Goal: Check status: Check status

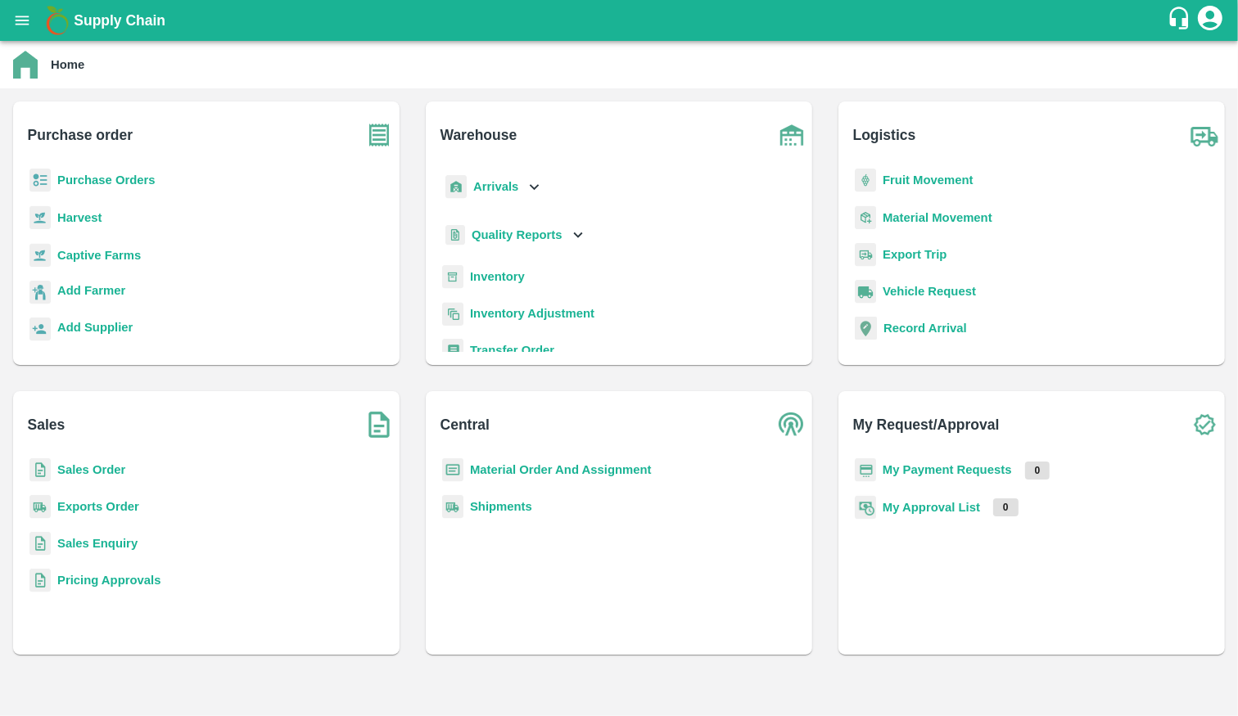
click at [105, 502] on b "Exports Order" at bounding box center [98, 506] width 82 height 13
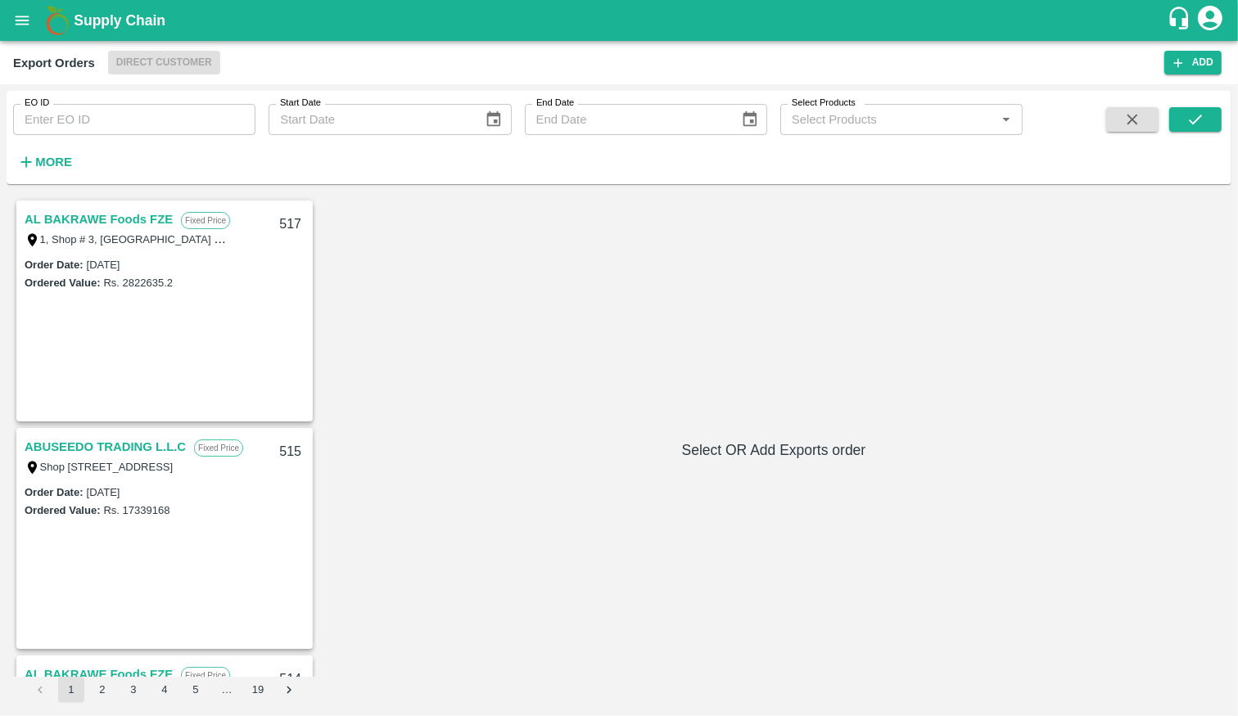
click at [123, 111] on input "EO ID" at bounding box center [134, 119] width 242 height 31
type input "503"
click at [1200, 115] on icon "submit" at bounding box center [1195, 120] width 13 height 10
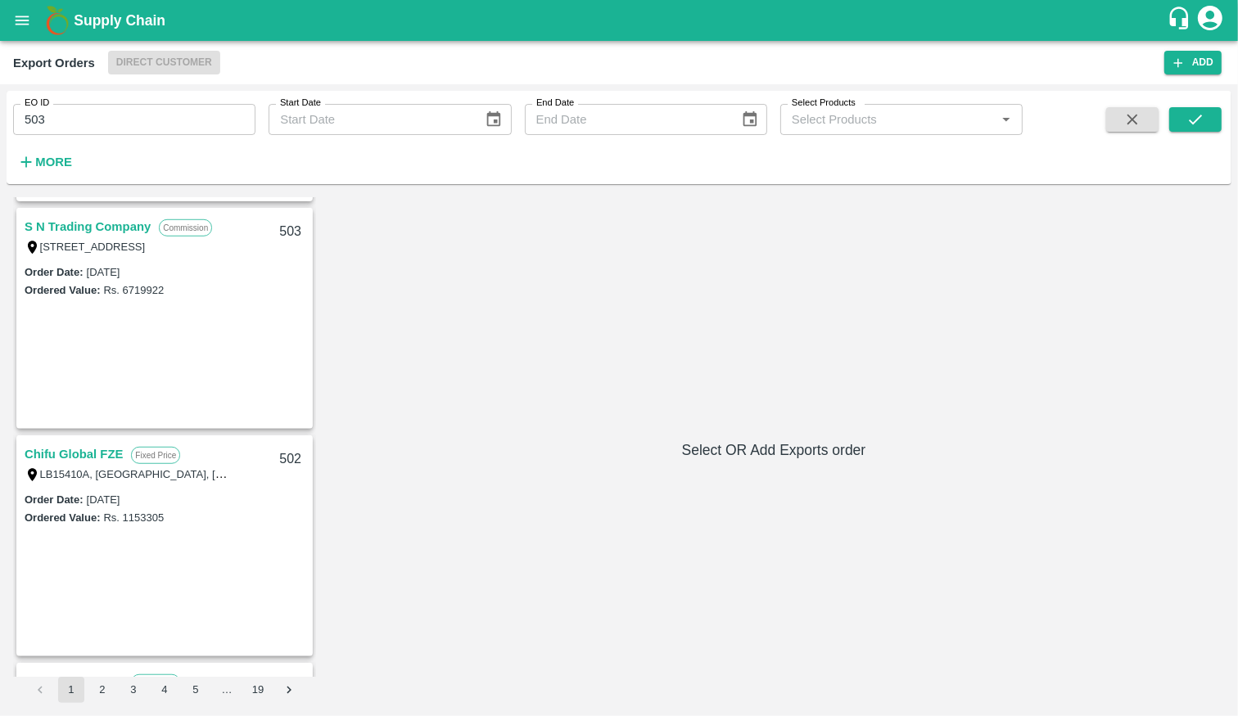
scroll to position [1127, 0]
click at [98, 223] on link "S N Trading Company" at bounding box center [88, 229] width 126 height 21
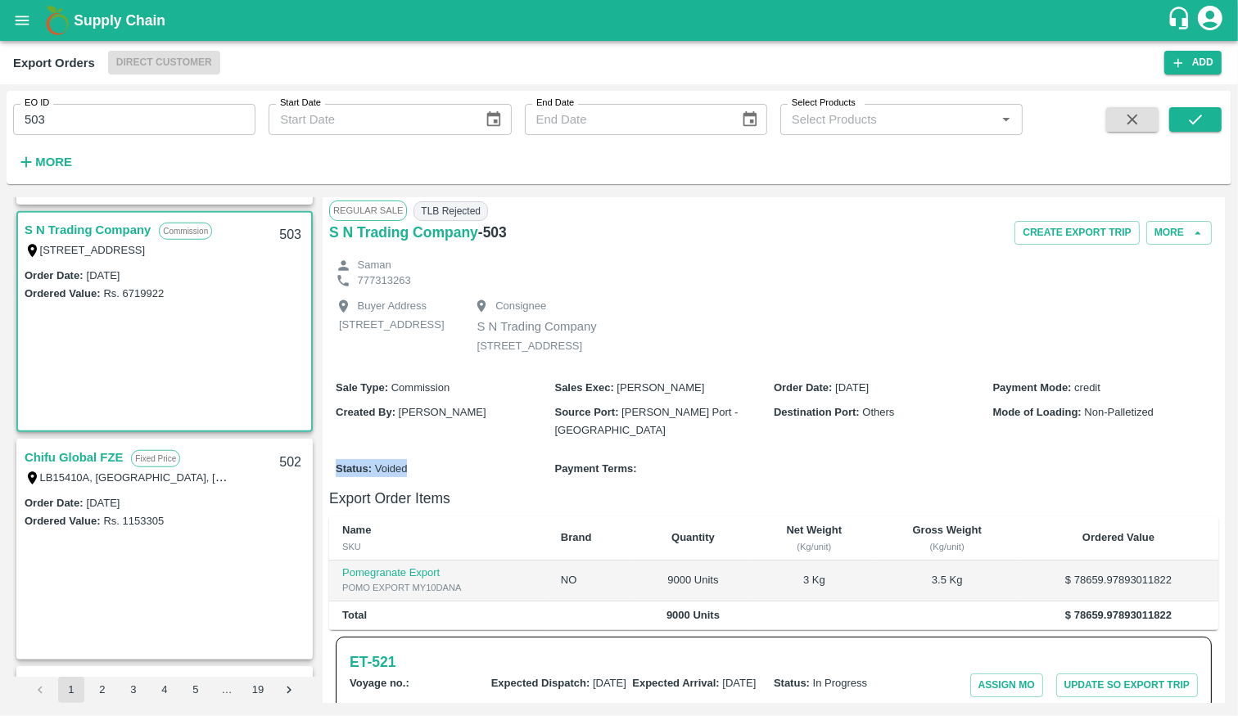
drag, startPoint x: 334, startPoint y: 499, endPoint x: 425, endPoint y: 500, distance: 90.9
click at [425, 487] on div "Status : Voided Payment Terms :" at bounding box center [773, 469] width 889 height 38
click at [20, 5] on button "open drawer" at bounding box center [22, 21] width 38 height 38
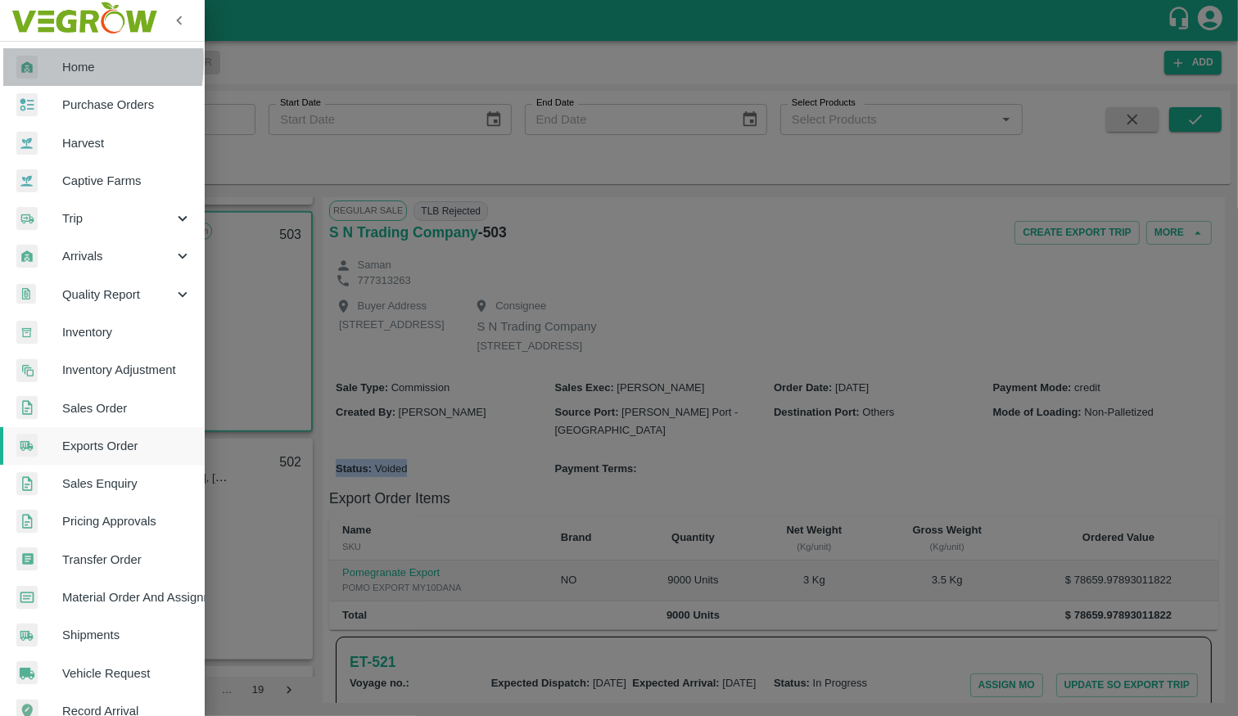
click at [34, 61] on img at bounding box center [26, 68] width 21 height 24
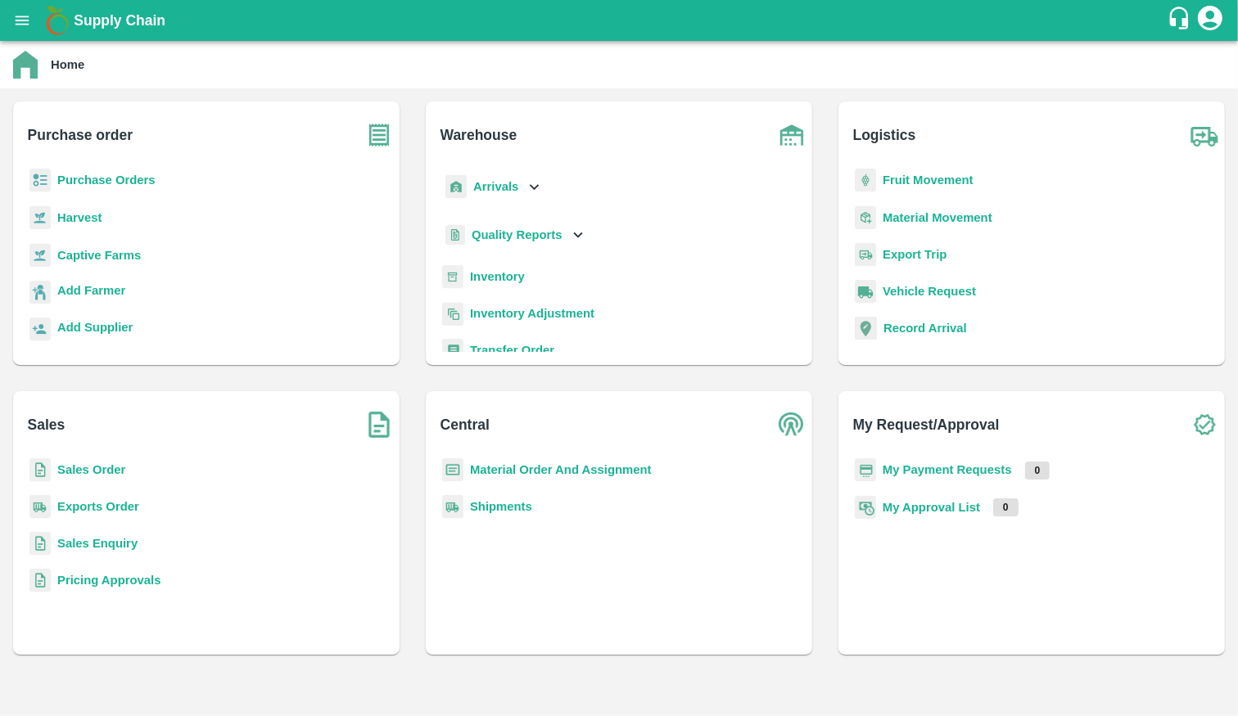
click at [105, 464] on b "Sales Order" at bounding box center [91, 469] width 68 height 13
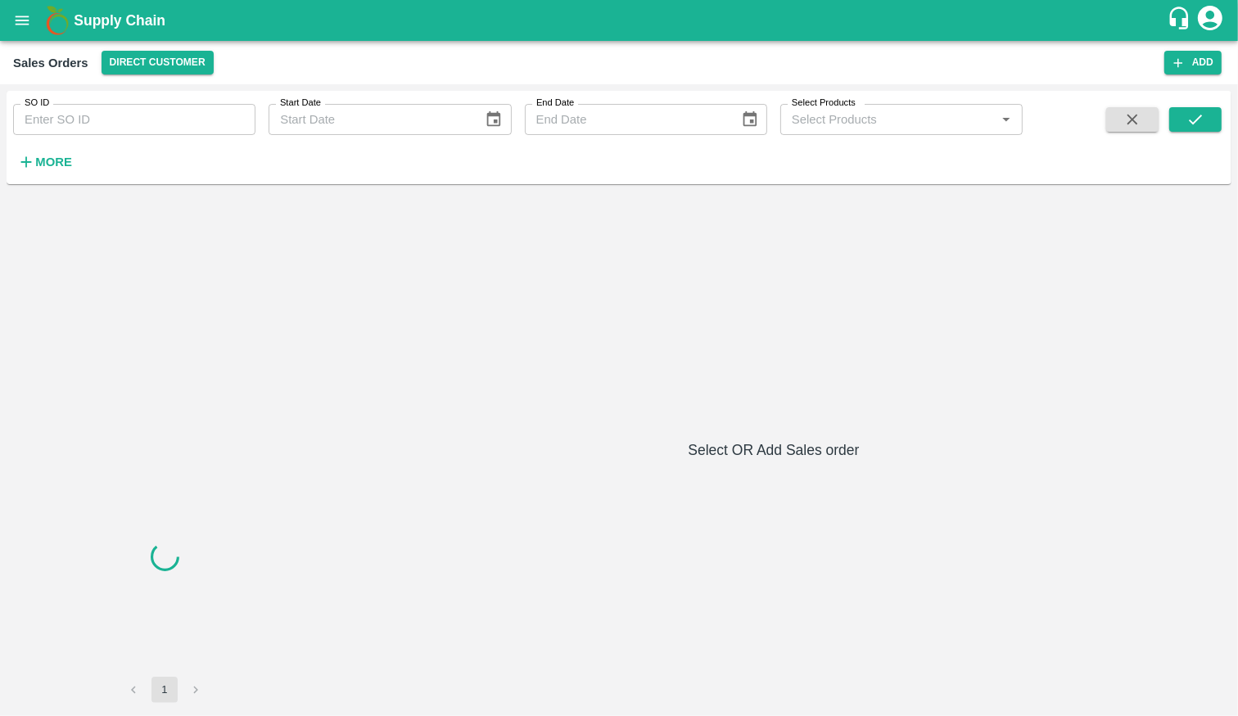
click at [115, 129] on input "SO ID" at bounding box center [134, 119] width 242 height 31
paste input "570321"
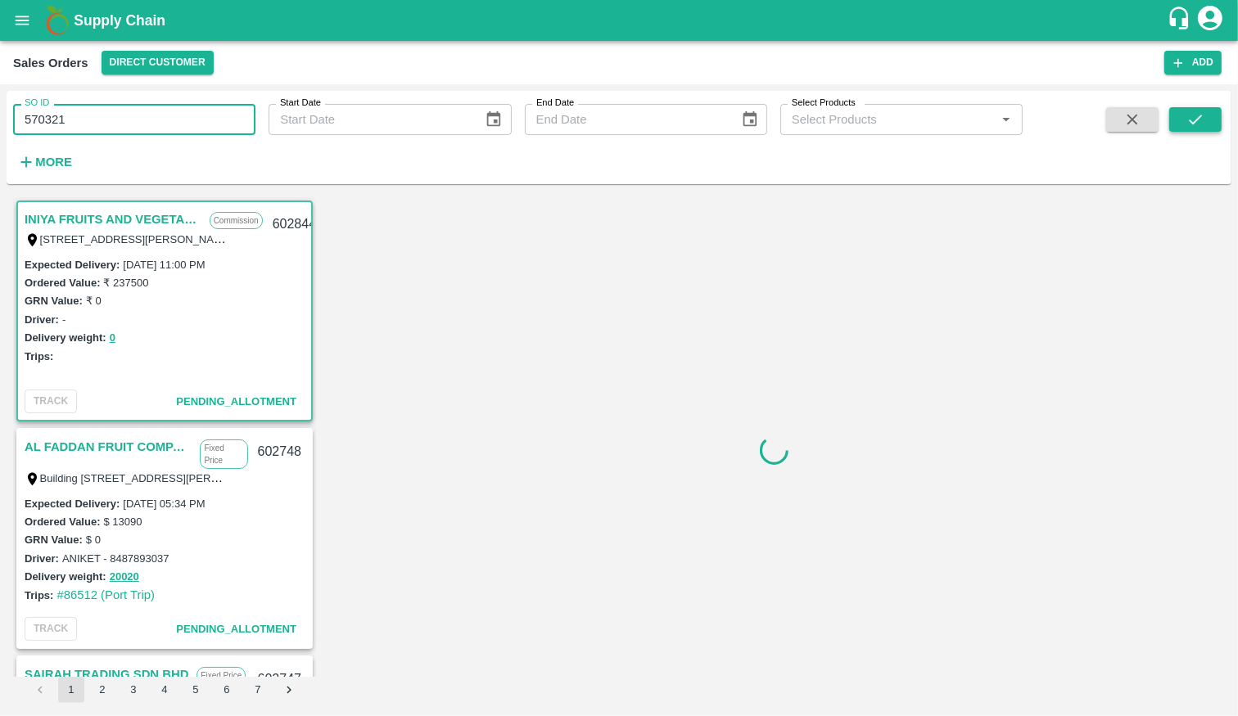
type input "570321"
click at [1197, 117] on icon "submit" at bounding box center [1195, 120] width 18 height 18
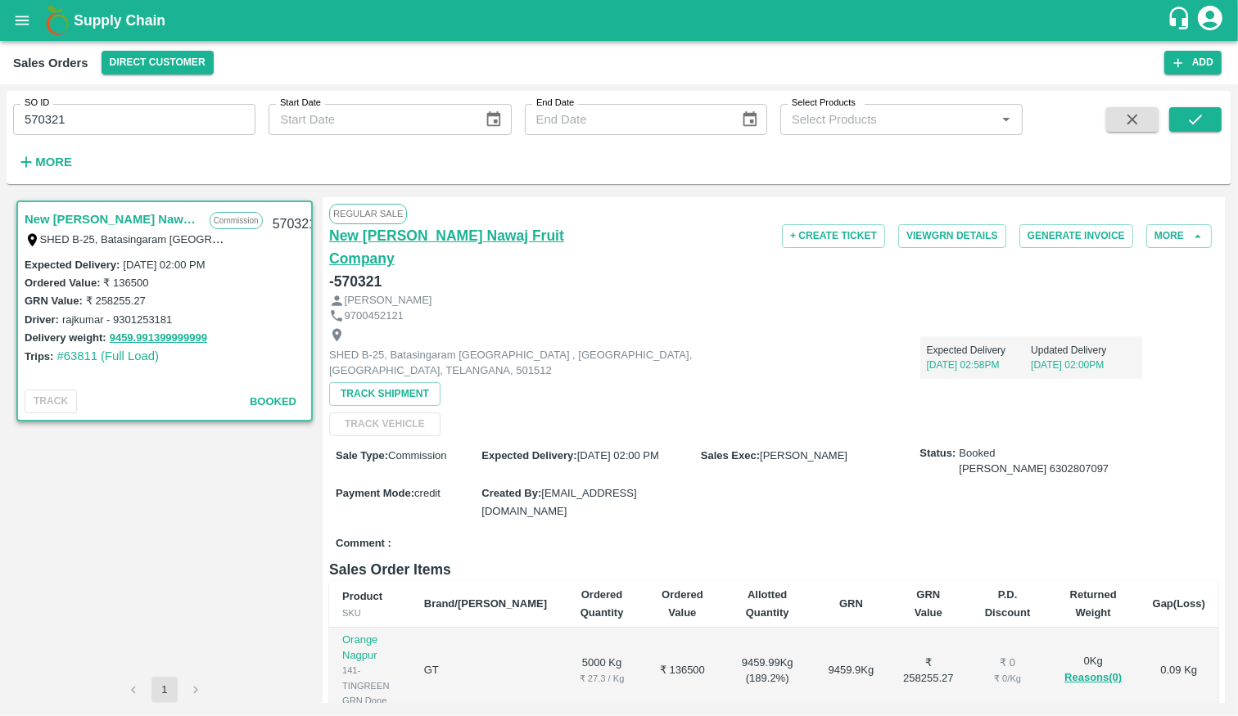
click at [567, 235] on h6 "New Khaja Garib Nawaj Fruit Company" at bounding box center [477, 247] width 296 height 46
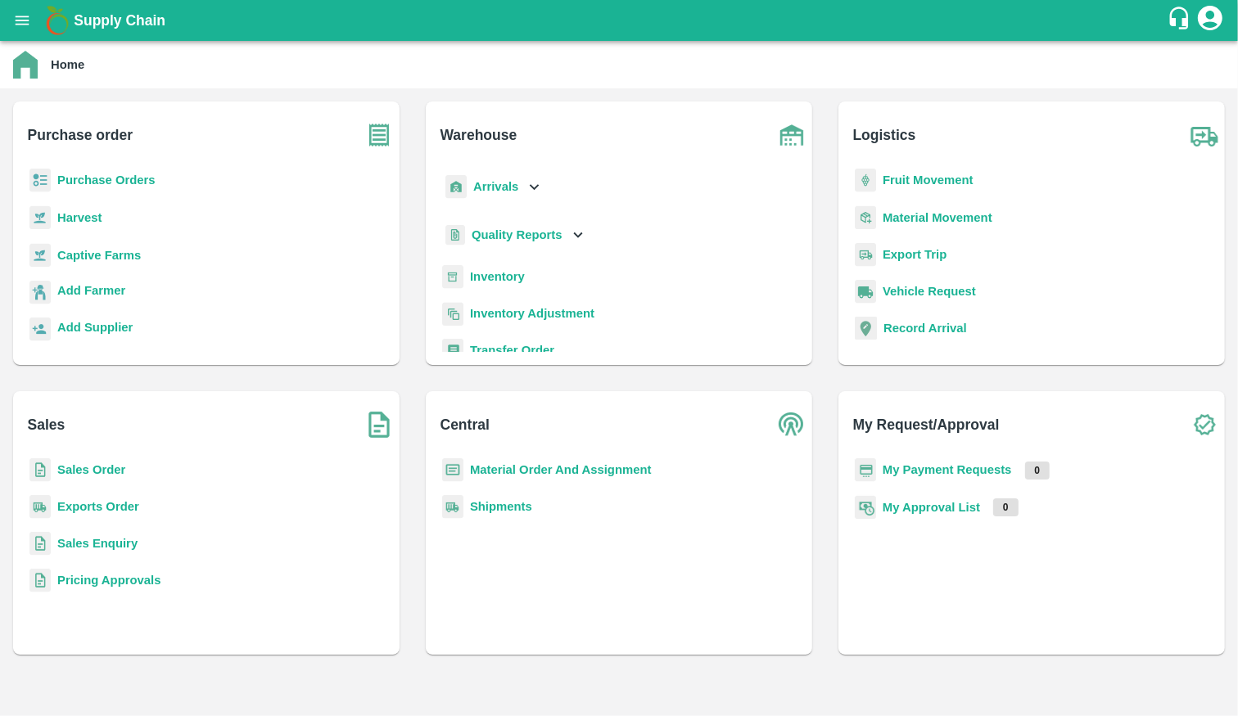
click at [76, 504] on b "Exports Order" at bounding box center [98, 506] width 82 height 13
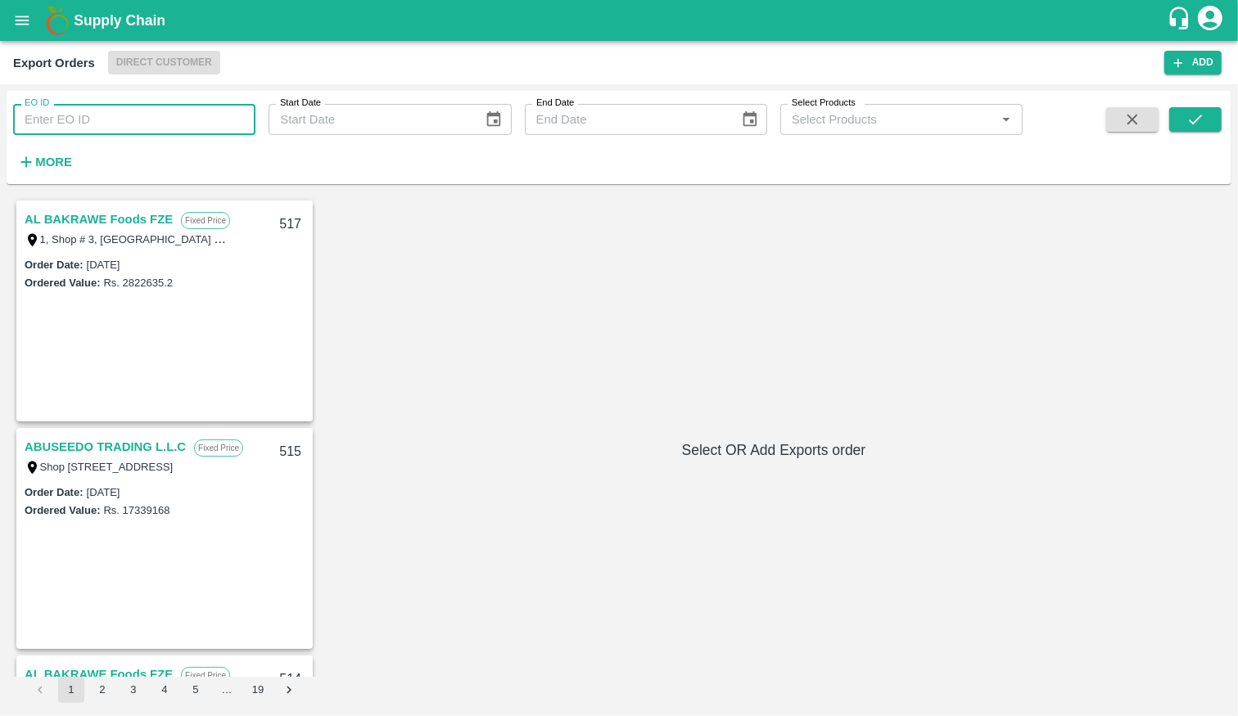
click at [111, 120] on input "EO ID" at bounding box center [134, 119] width 242 height 31
type input "487"
click at [1212, 102] on div "EO ID 487 EO ID Start Date Start Date End Date End Date Select Products Select …" at bounding box center [619, 137] width 1225 height 80
click at [1196, 129] on button "submit" at bounding box center [1195, 119] width 52 height 25
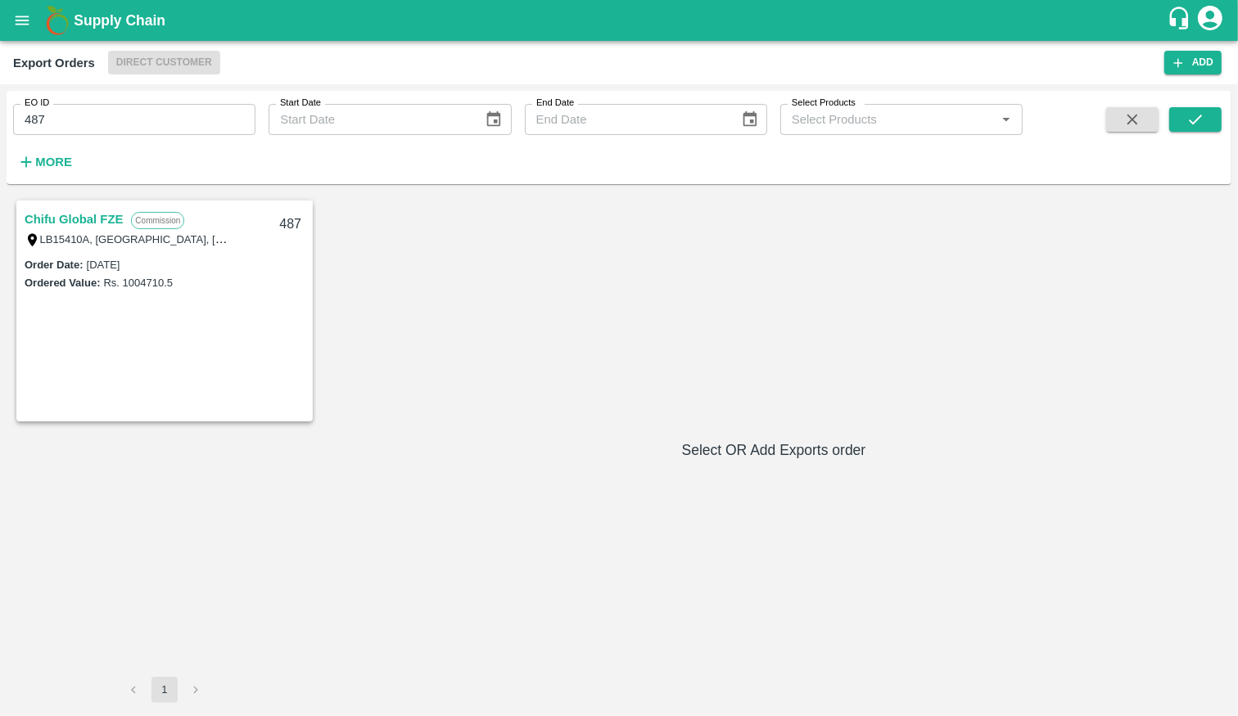
click at [85, 222] on link "Chifu Global FZE" at bounding box center [74, 219] width 98 height 21
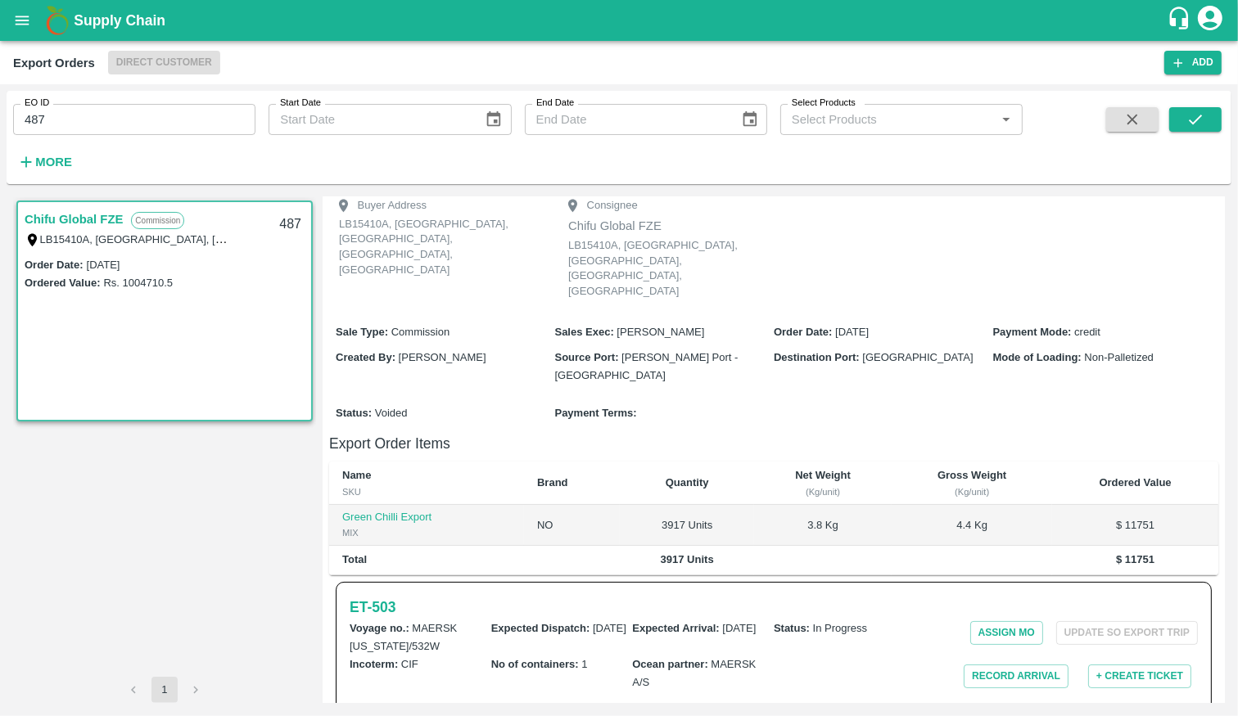
scroll to position [99, 0]
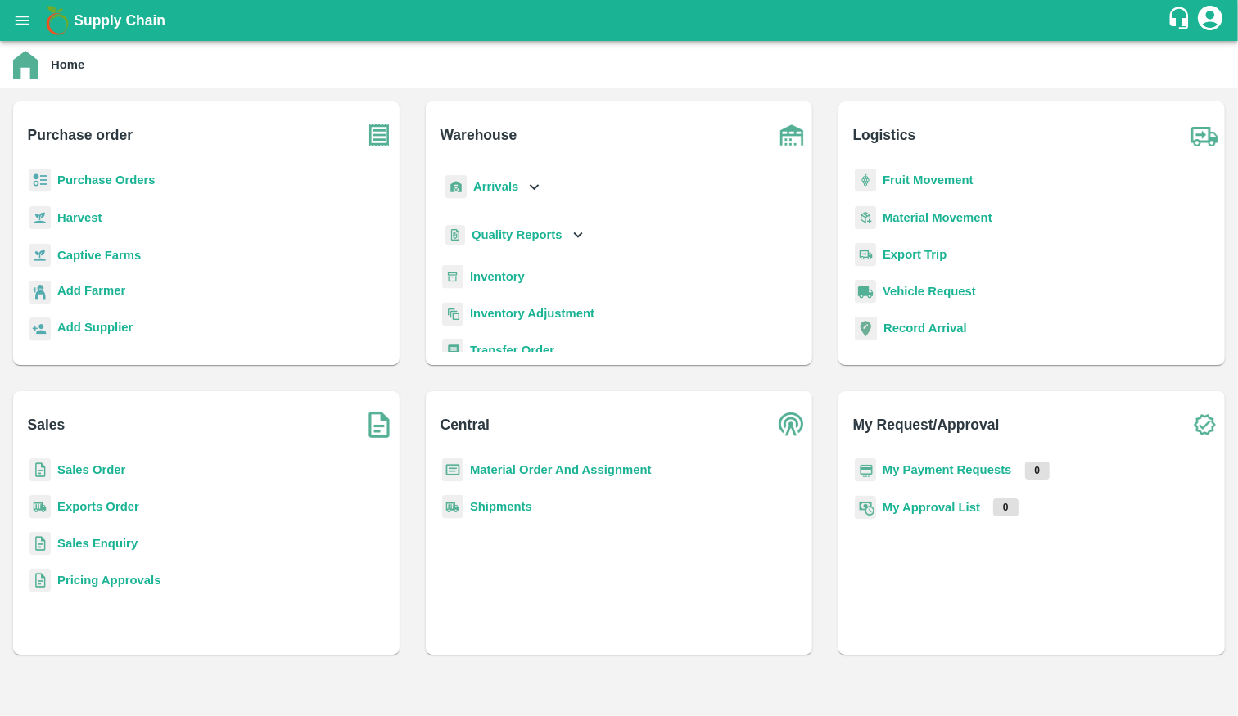
click at [103, 469] on b "Sales Order" at bounding box center [91, 469] width 68 height 13
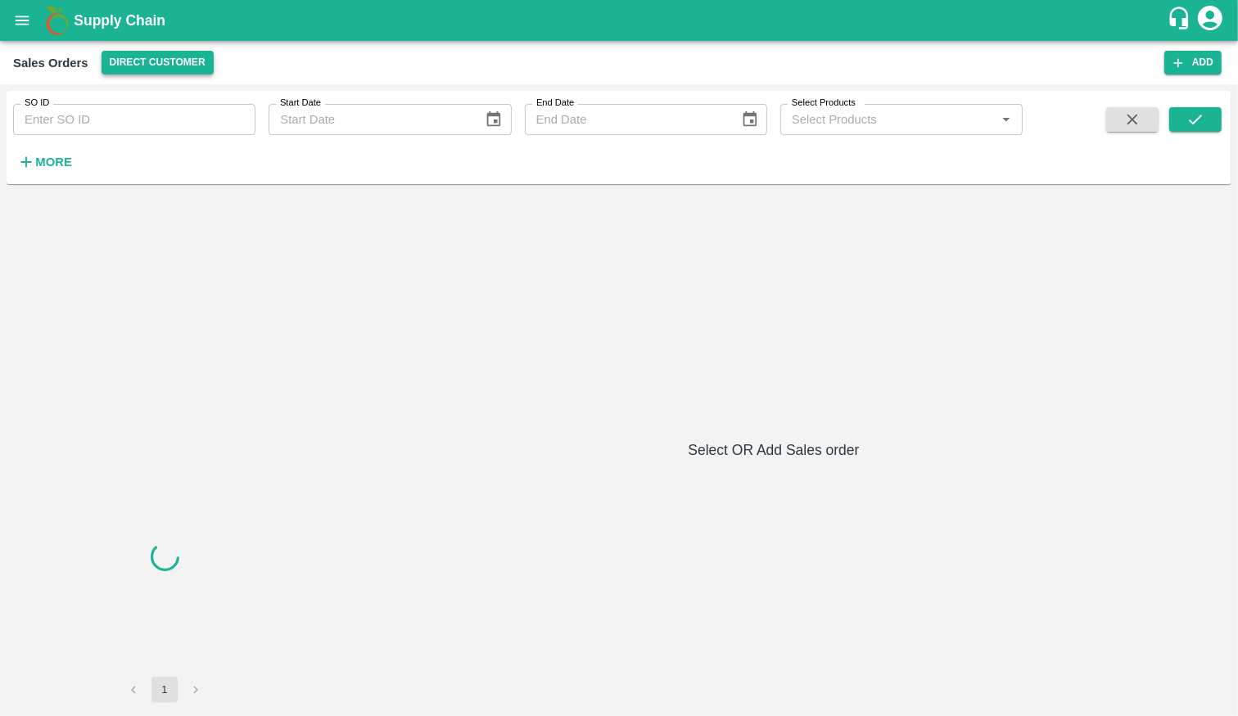
click at [137, 69] on button "Direct Customer" at bounding box center [158, 63] width 112 height 24
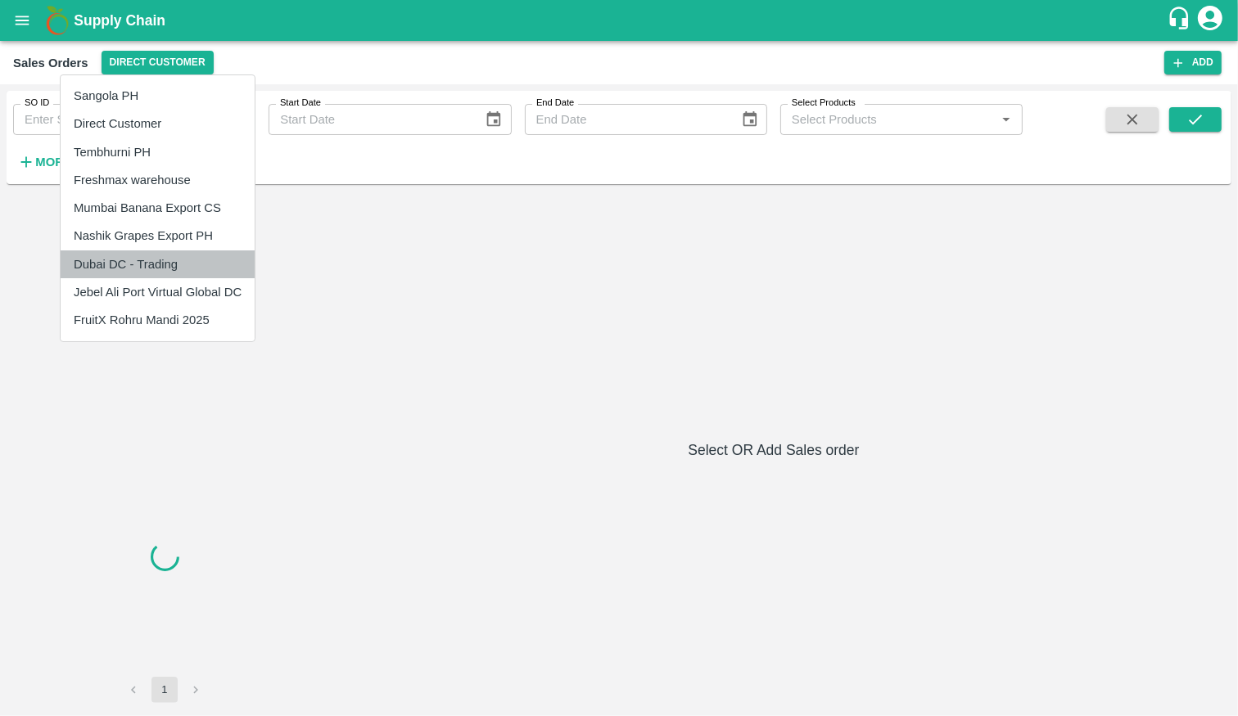
click at [176, 265] on li "Dubai DC - Trading" at bounding box center [158, 265] width 194 height 28
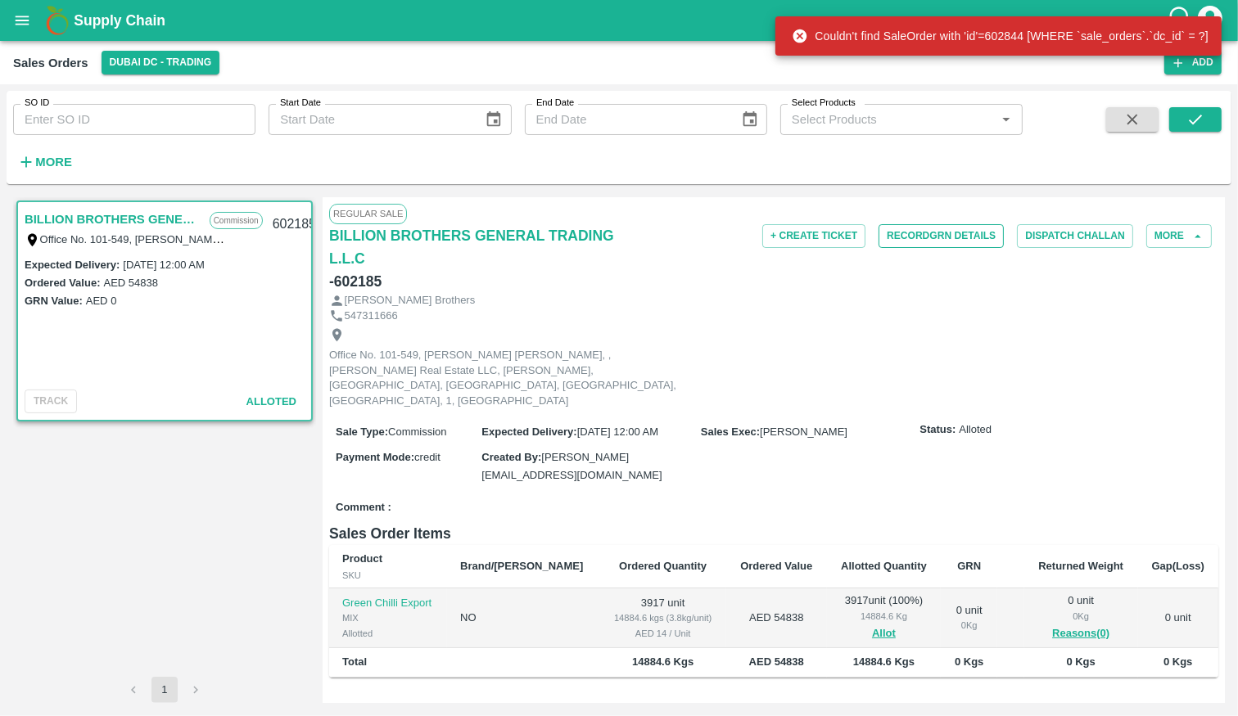
click at [976, 237] on button "Record GRN Details" at bounding box center [941, 236] width 125 height 24
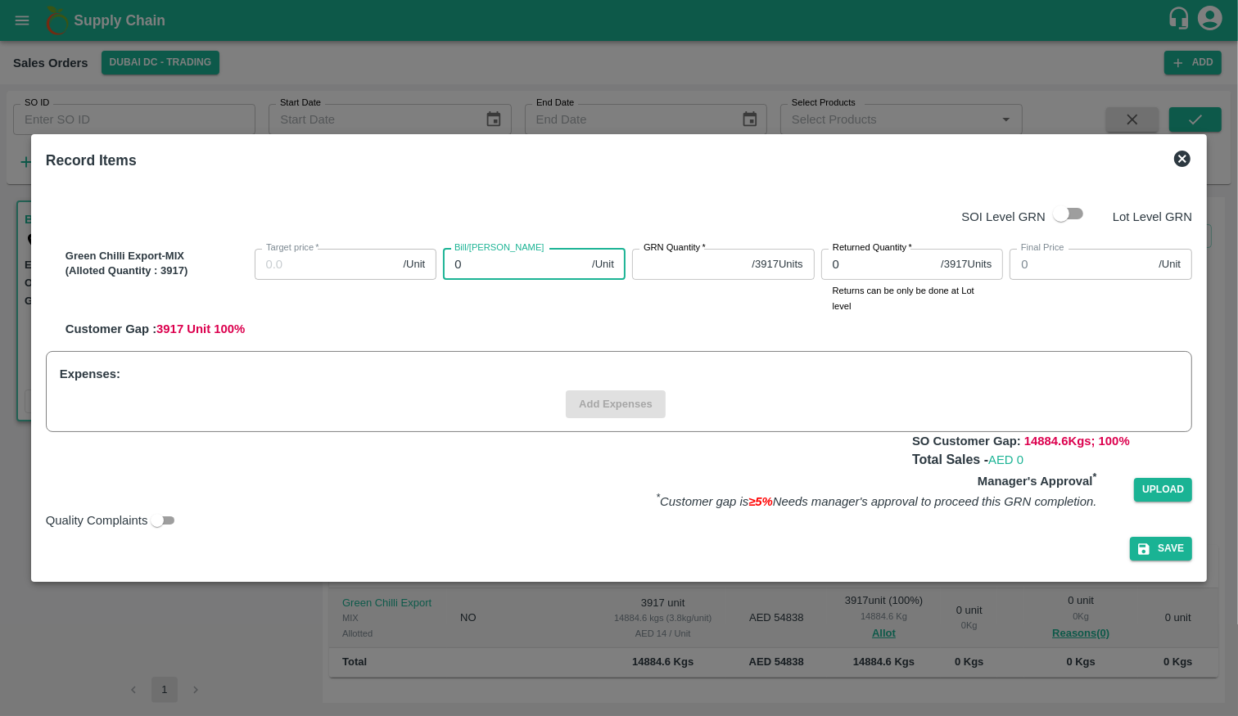
click at [507, 275] on input "0" at bounding box center [514, 264] width 142 height 31
type input "1"
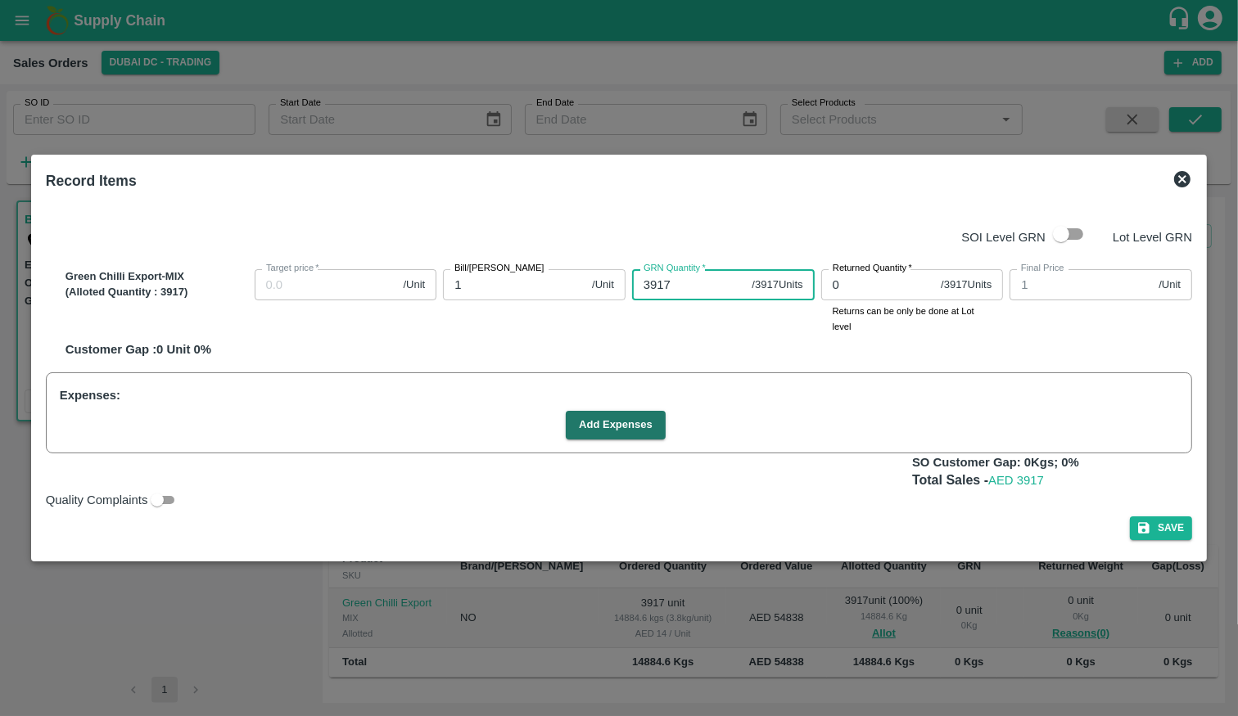
type input "3917"
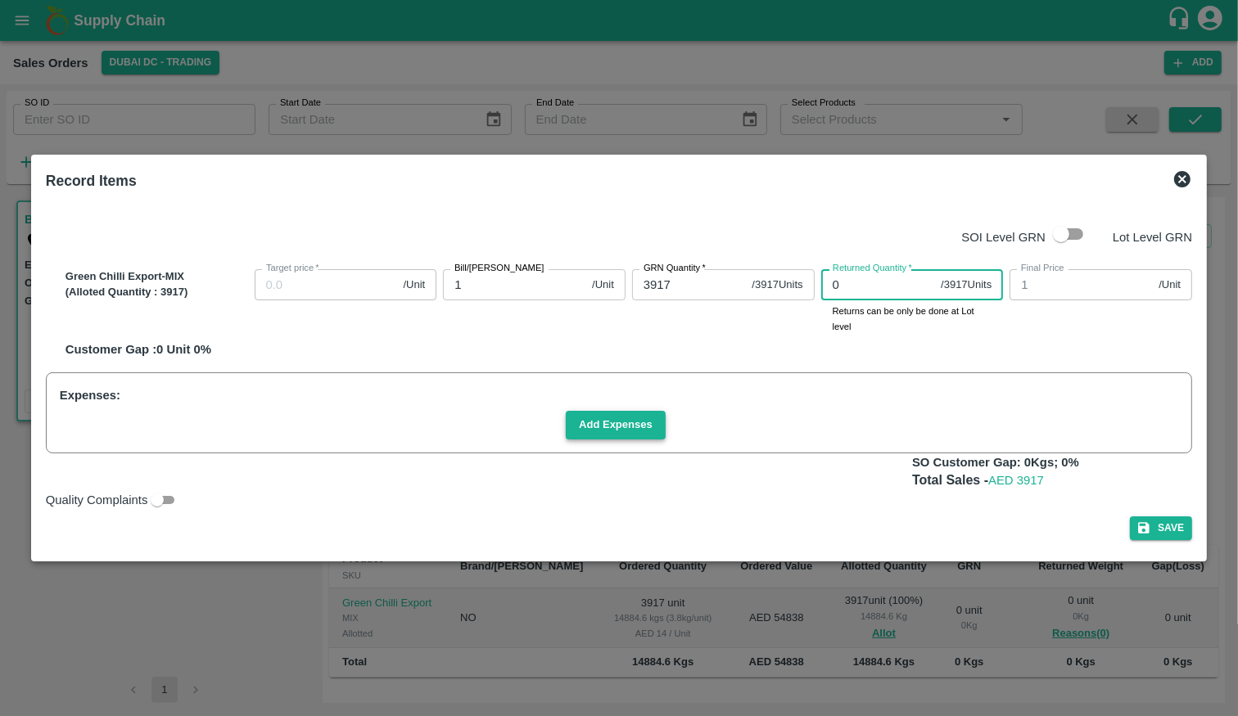
click at [603, 423] on button "Add Expenses" at bounding box center [616, 425] width 100 height 29
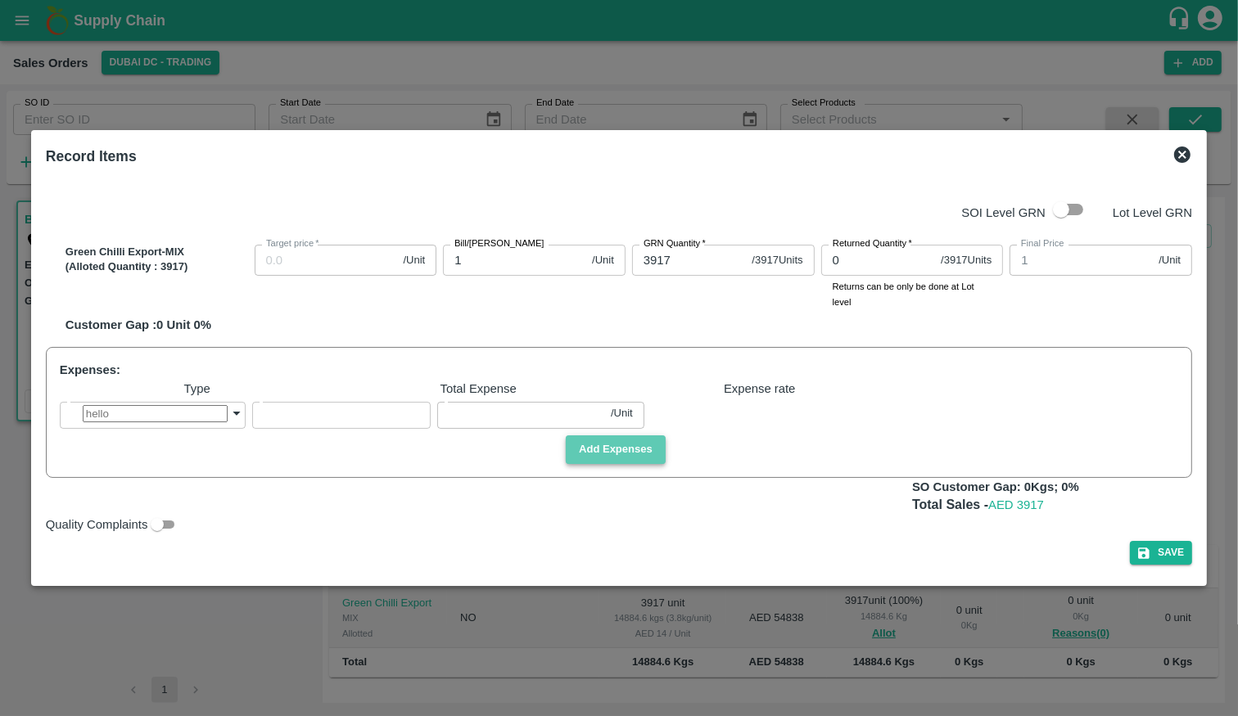
click at [591, 458] on button "Add Expenses" at bounding box center [616, 450] width 100 height 29
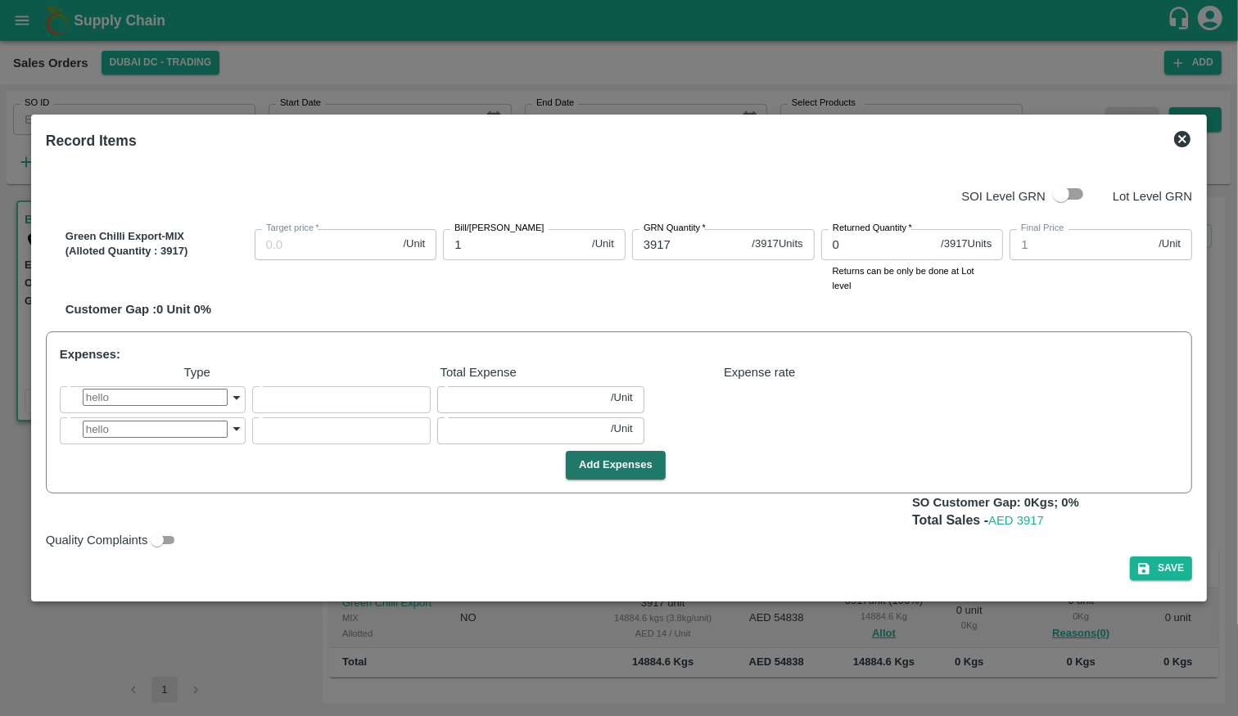
click at [244, 384] on body "Supply Chain Sales Orders Dubai DC - Trading Add SO ID SO ID Start Date Start D…" at bounding box center [619, 358] width 1238 height 716
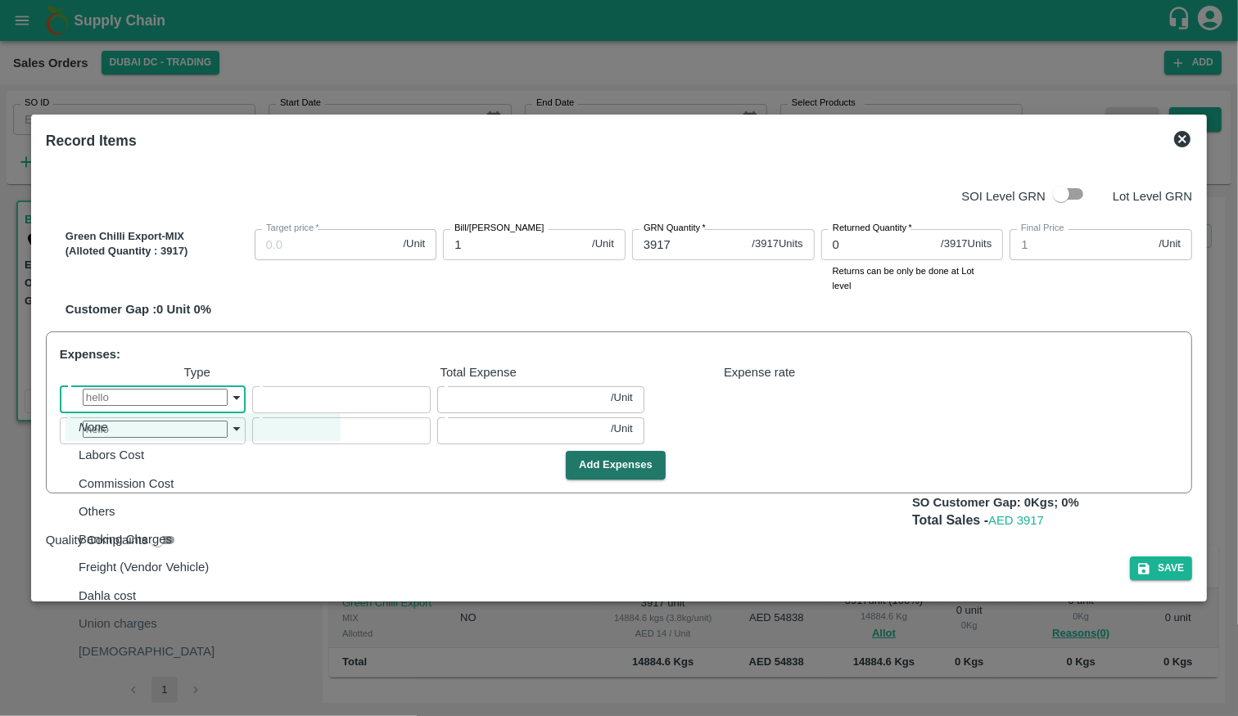
click at [152, 446] on div "Labors Cost" at bounding box center [116, 455] width 74 height 18
type input "Labors Cost"
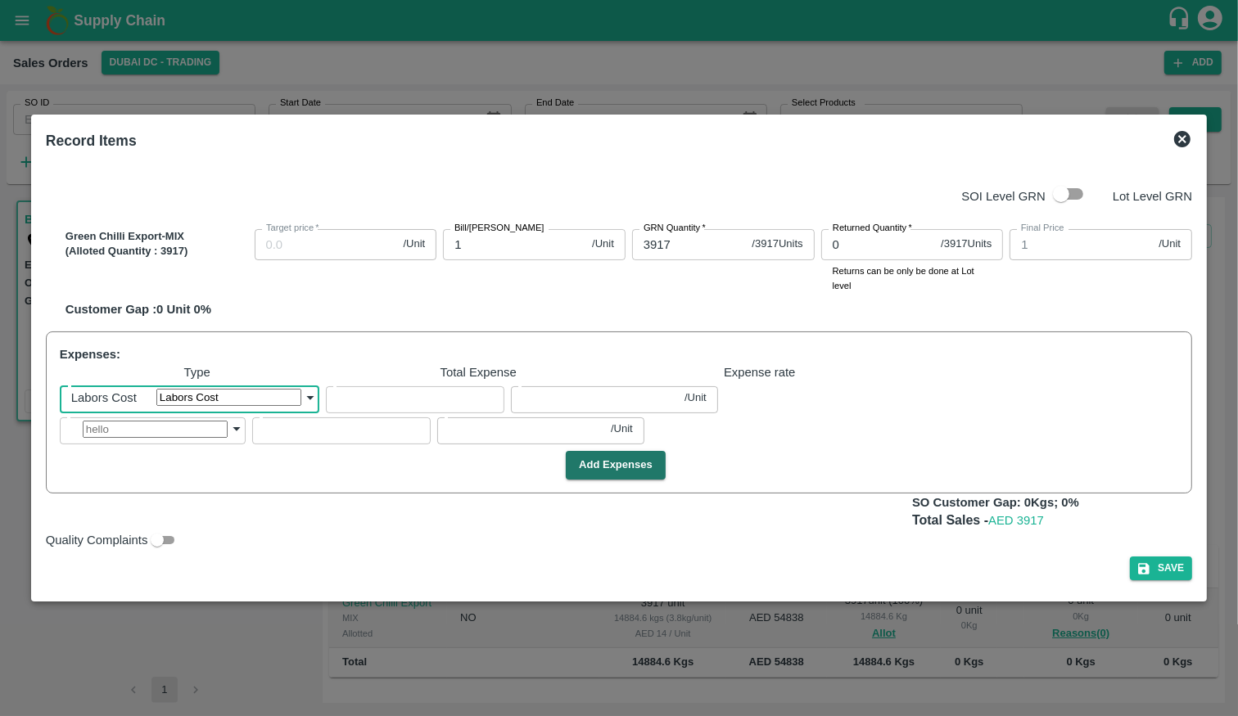
click at [228, 467] on div "Add Expenses" at bounding box center [615, 465] width 1125 height 29
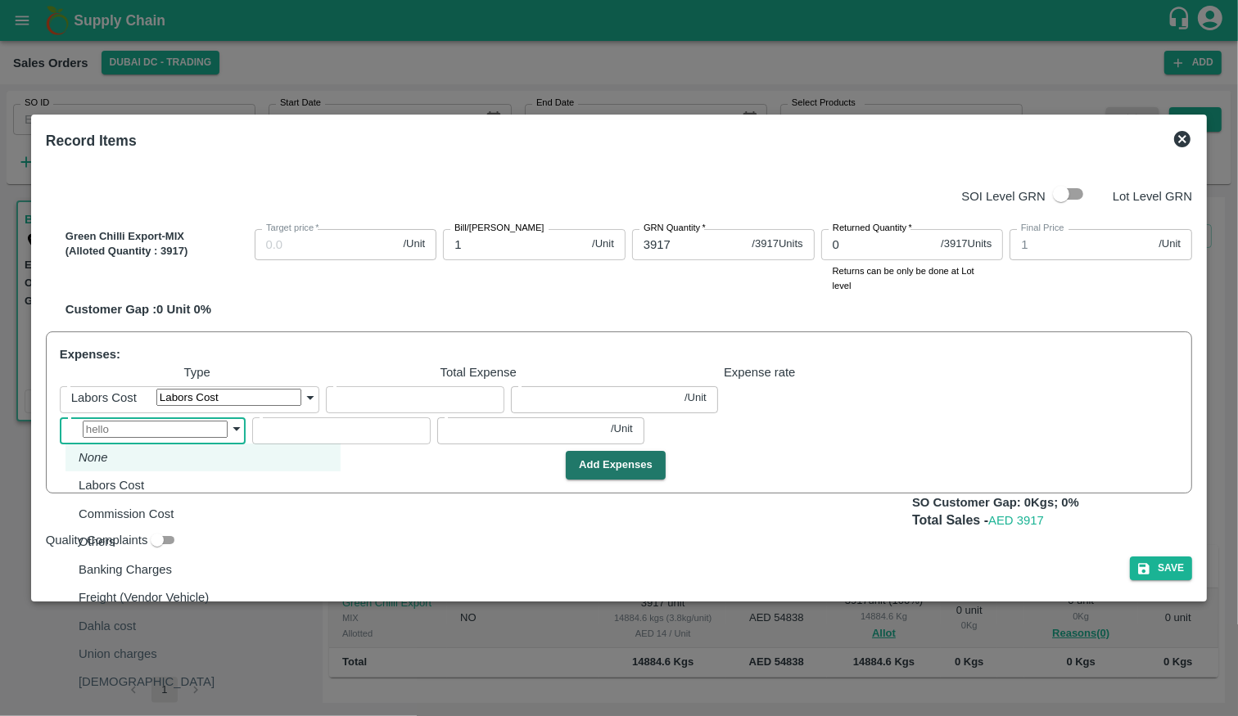
click at [228, 438] on body "Supply Chain Sales Orders Dubai DC - Trading Add SO ID SO ID Start Date Start D…" at bounding box center [619, 358] width 1238 height 716
click at [182, 508] on div "Commission Cost" at bounding box center [130, 514] width 103 height 18
type input "Commission Cost"
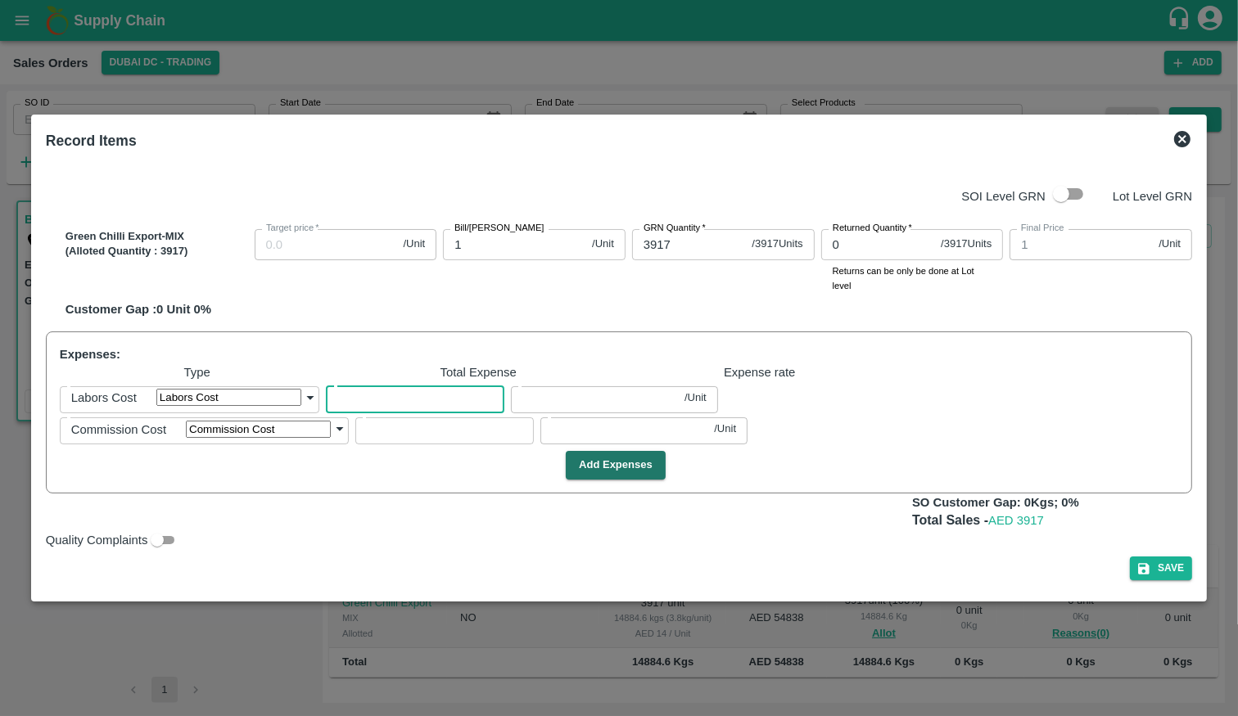
click at [486, 399] on input "number" at bounding box center [415, 397] width 178 height 31
type input "0.9987"
type input "5"
type input "0.00128"
type input "0.9872"
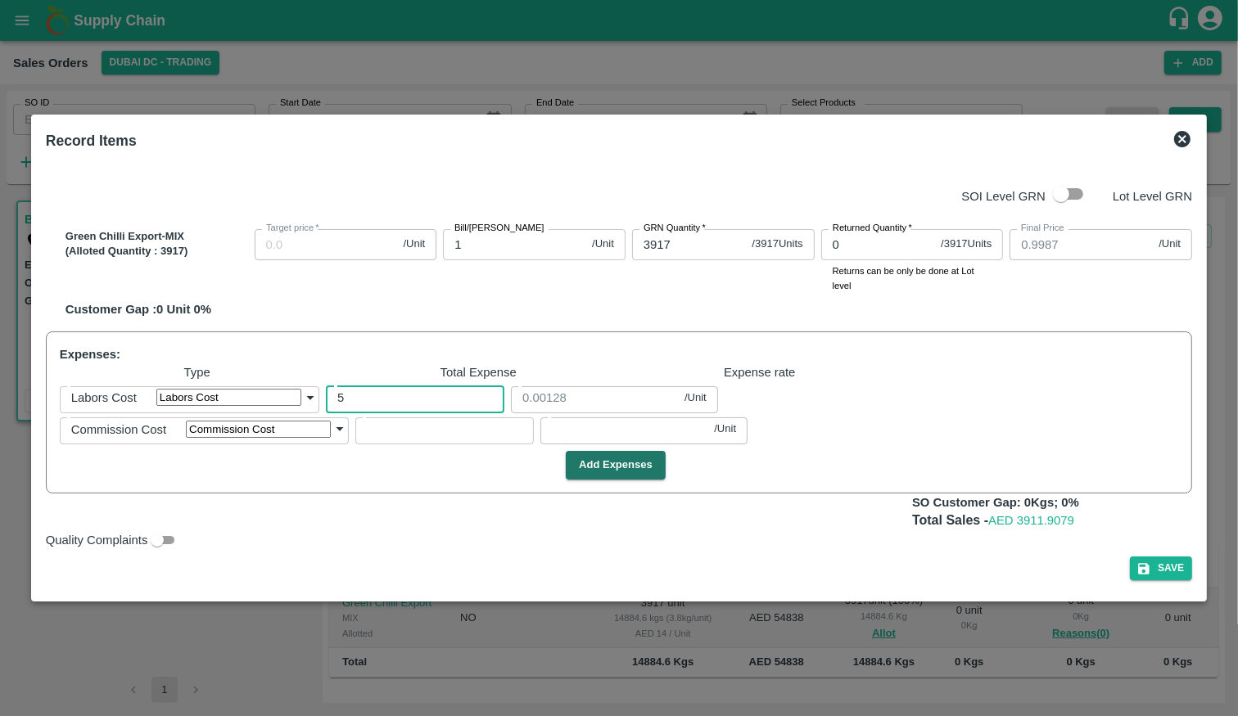
type input "50"
type input "0.01276"
type input "0.8723"
type input "500"
type input "0.12765"
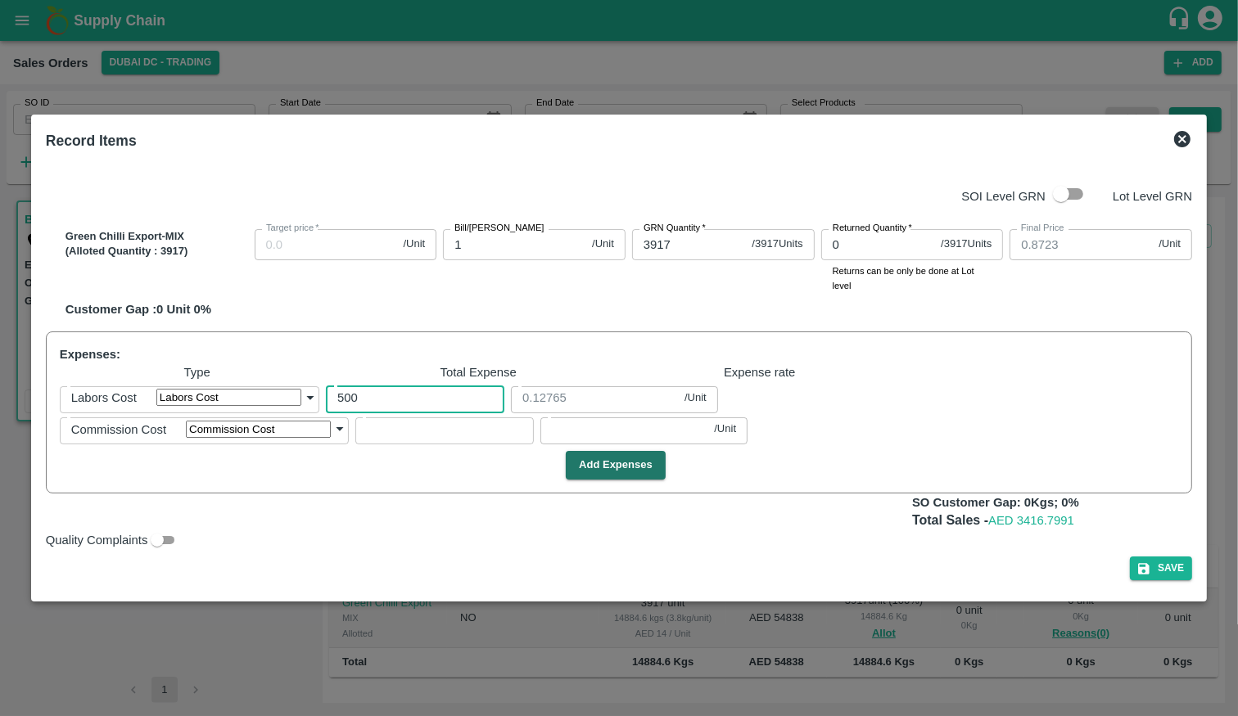
type input "-0.2765"
type input "5000"
type input "1.27649"
type input "5000"
click at [534, 432] on input "number" at bounding box center [444, 428] width 178 height 31
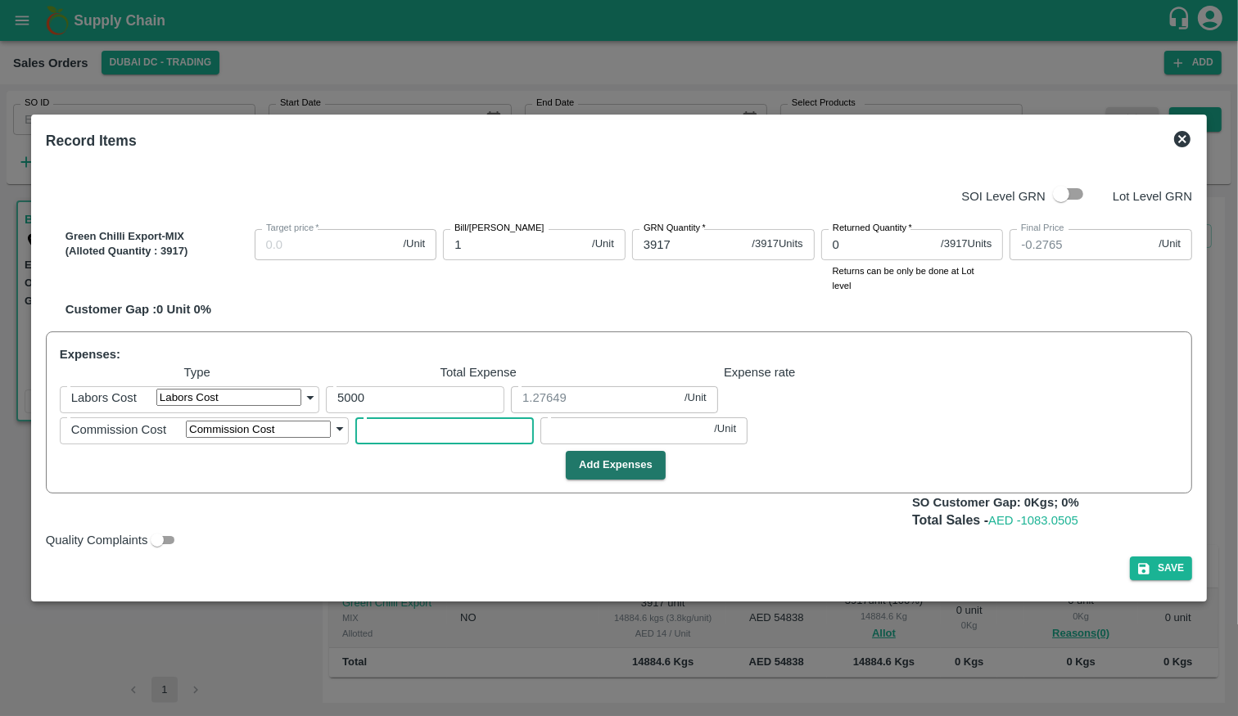
type input "-0.2767"
type input "1"
type input "0.00026"
type input "10"
type input "-0.279"
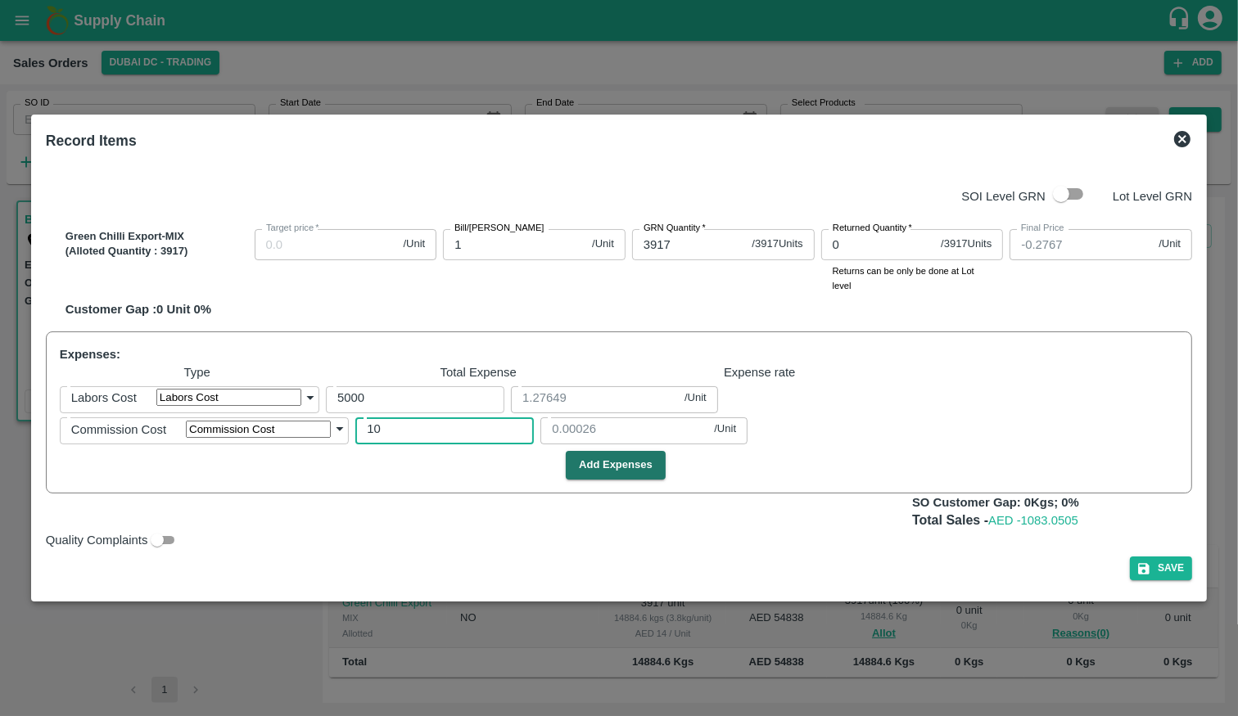
type input "0.00255"
type input "-0.302"
type input "100"
type input "0.02553"
type input "-0.5318"
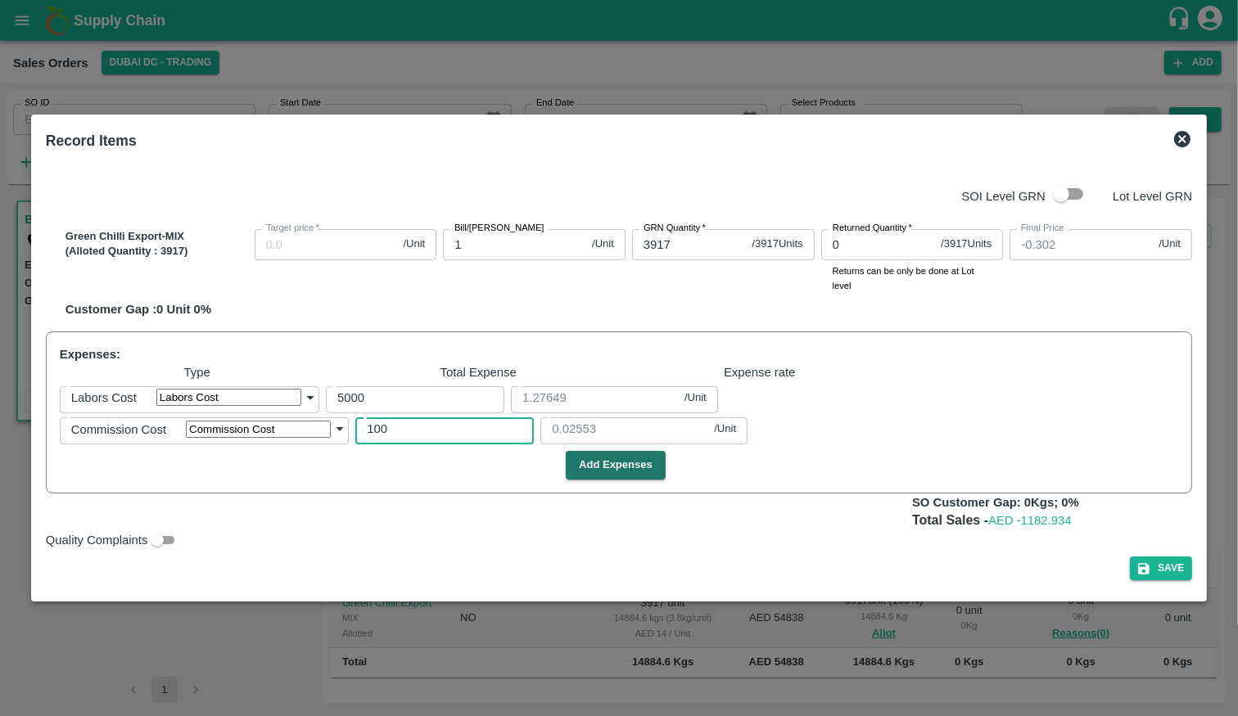
type input "1000"
type input "0.2553"
type input "1000"
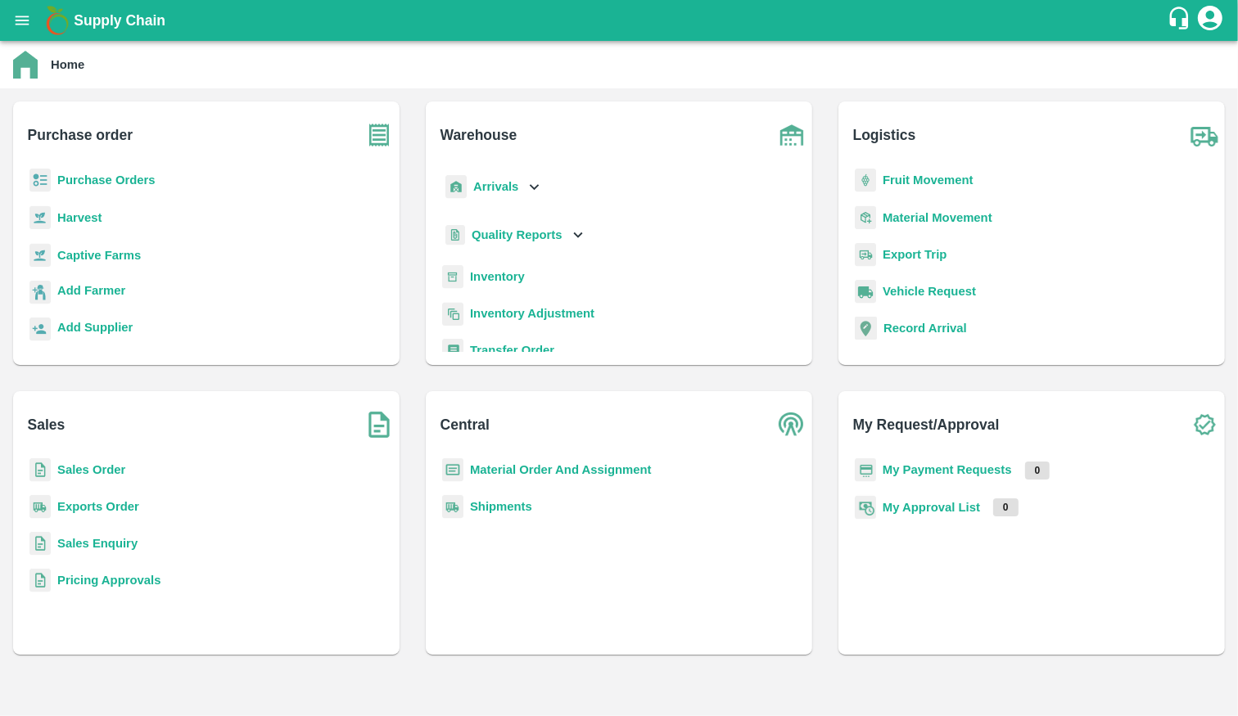
click at [141, 170] on div "Purchase Orders" at bounding box center [206, 187] width 360 height 37
click at [140, 183] on b "Purchase Orders" at bounding box center [106, 180] width 98 height 13
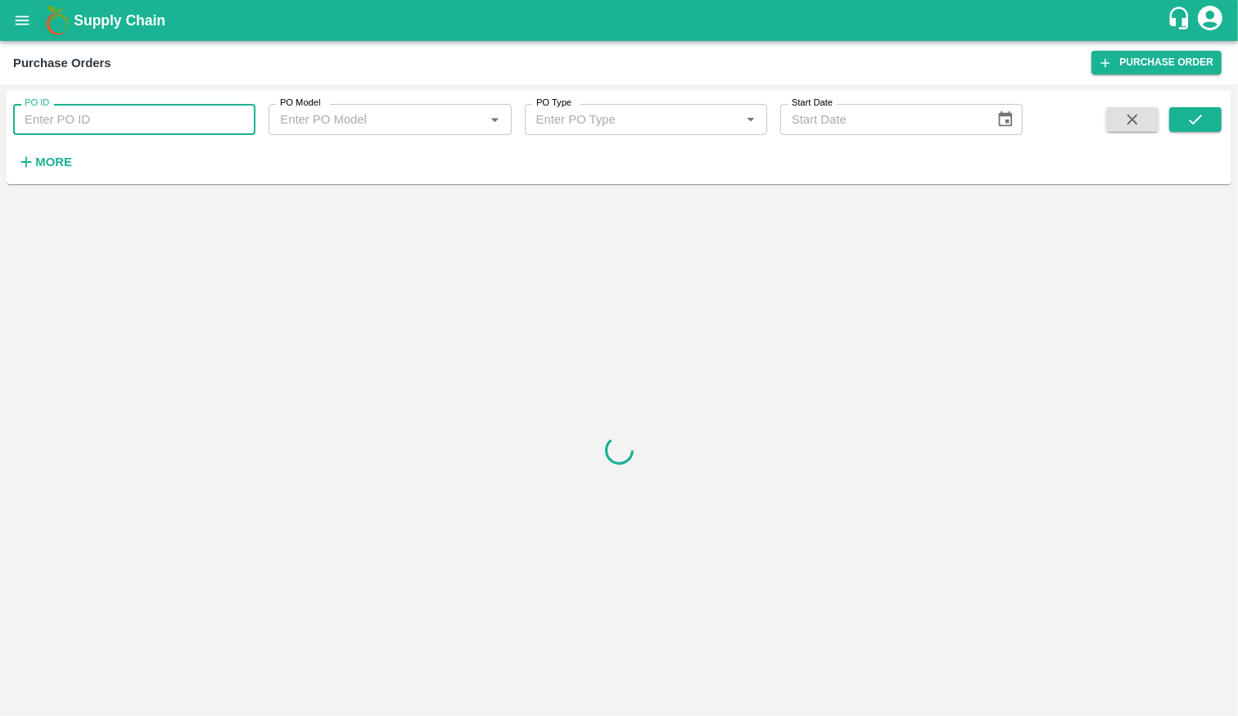
click at [174, 109] on input "PO ID" at bounding box center [134, 119] width 242 height 31
paste input "168950"
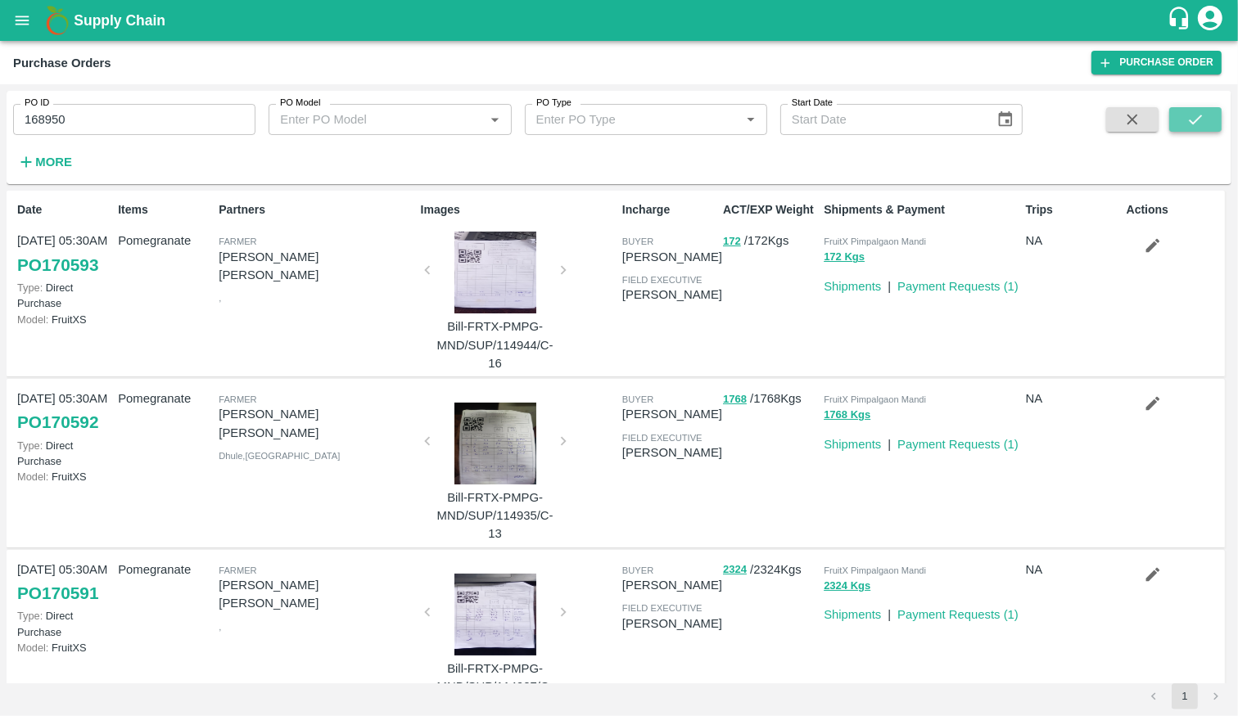
click at [1205, 112] on button "submit" at bounding box center [1195, 119] width 52 height 25
click at [1190, 123] on icon "submit" at bounding box center [1195, 120] width 18 height 18
click at [215, 120] on input "168950" at bounding box center [134, 119] width 242 height 31
type input "168950"
click at [1230, 119] on div "PO ID 168950 PO ID PO Model PO Model   * PO Type PO Type   * Start Date Start D…" at bounding box center [619, 137] width 1225 height 80
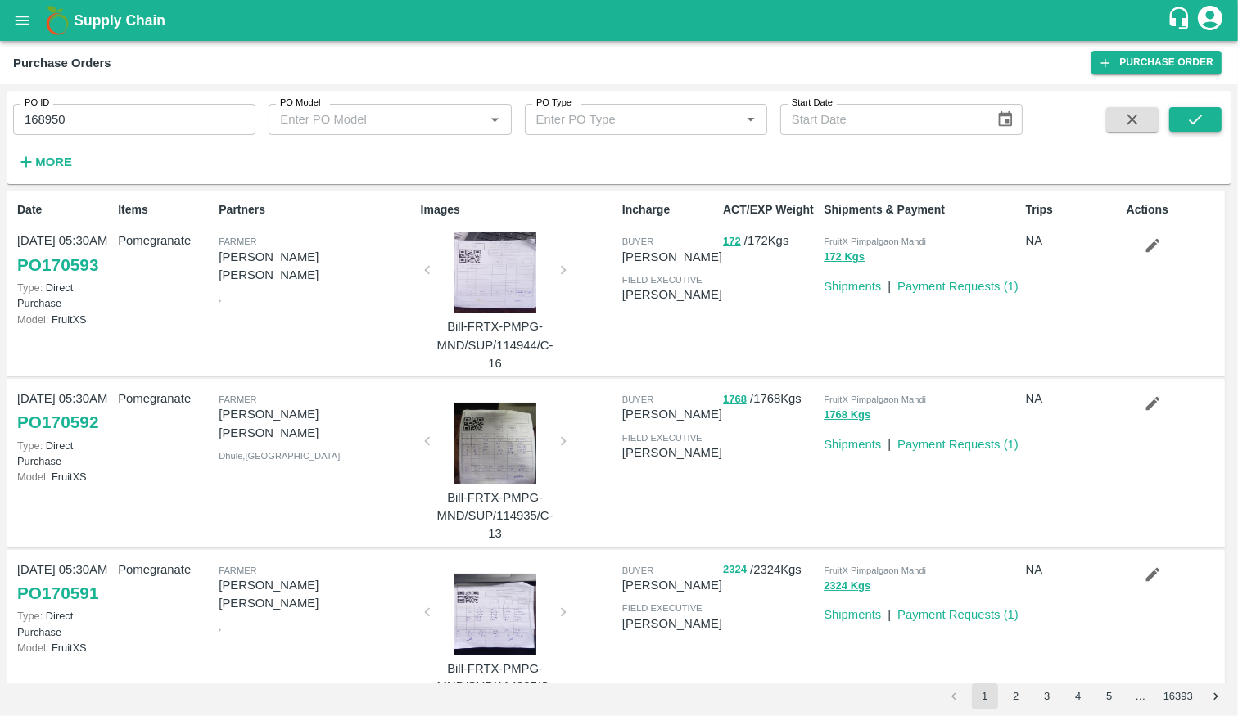
click at [1195, 119] on icon "submit" at bounding box center [1195, 120] width 18 height 18
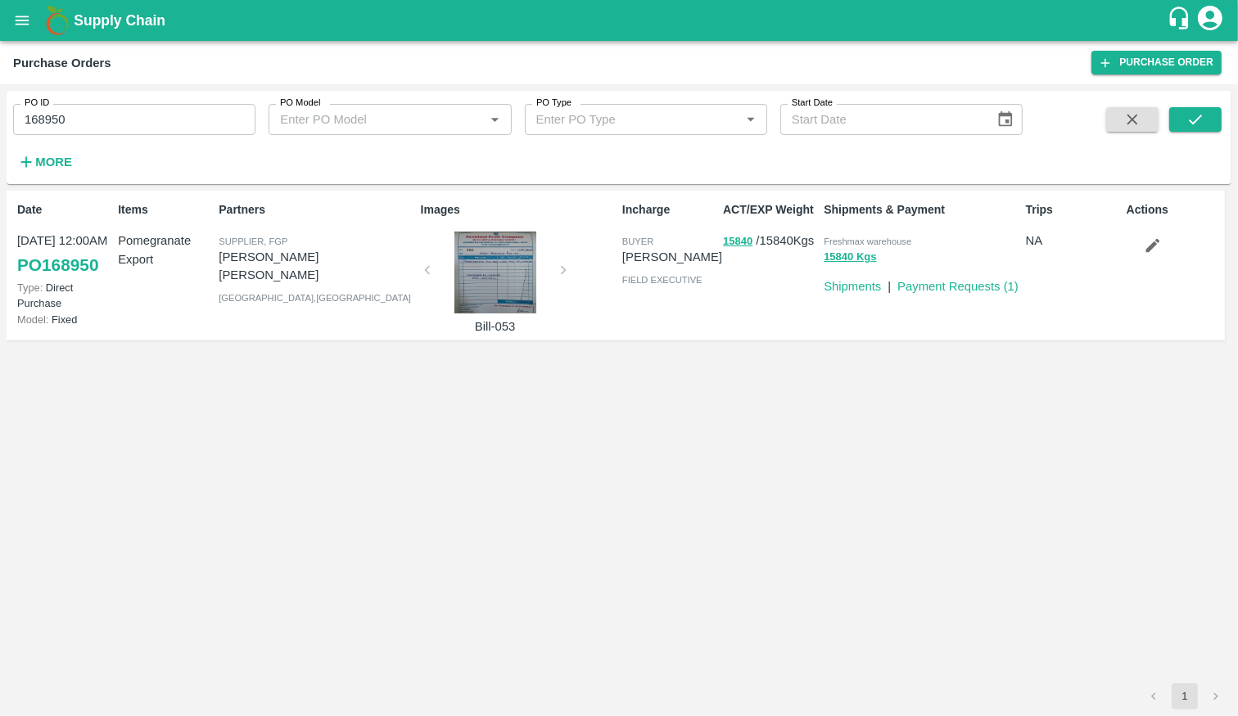
click at [43, 256] on link "PO 168950" at bounding box center [57, 265] width 81 height 29
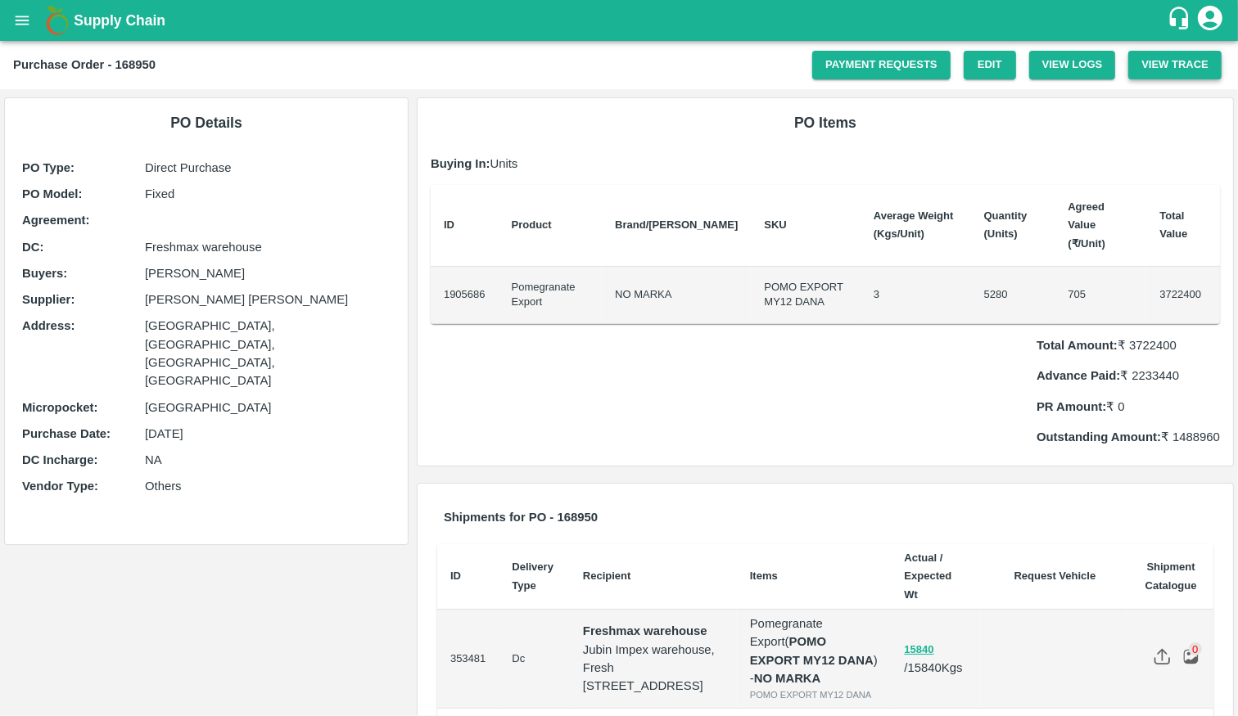
click at [1204, 63] on button "View Trace" at bounding box center [1174, 65] width 93 height 29
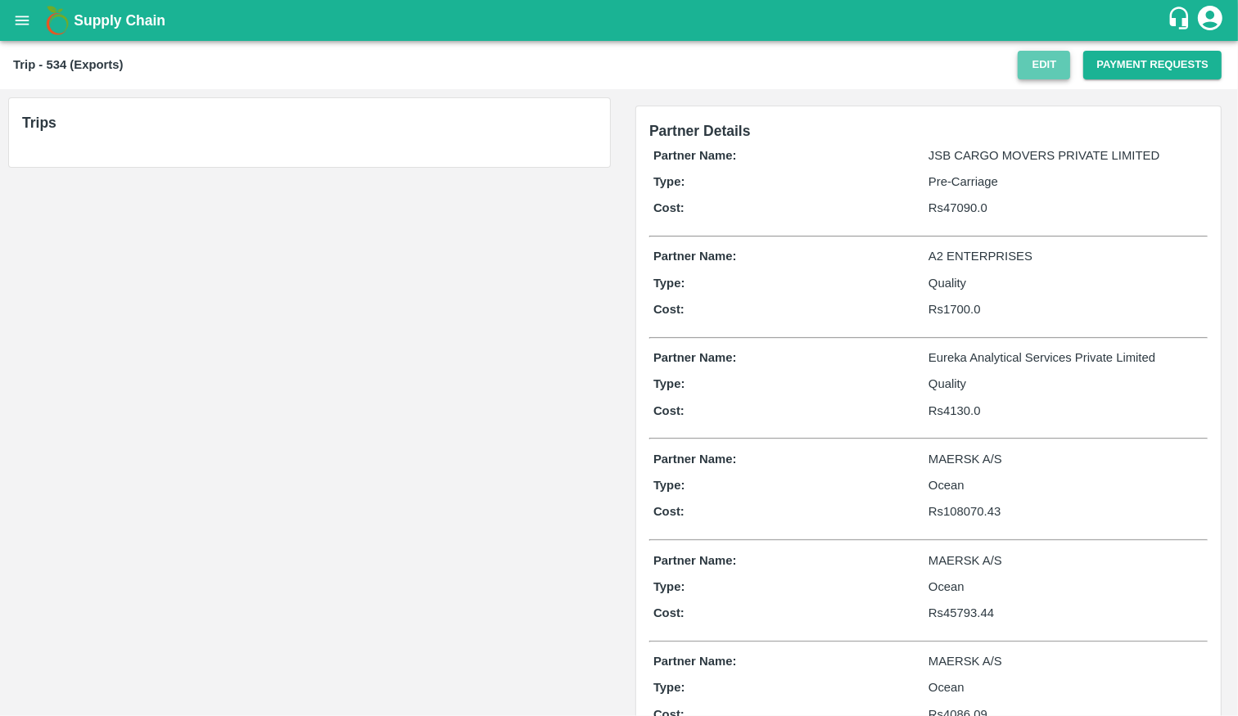
click at [1028, 72] on button "Edit" at bounding box center [1044, 65] width 52 height 29
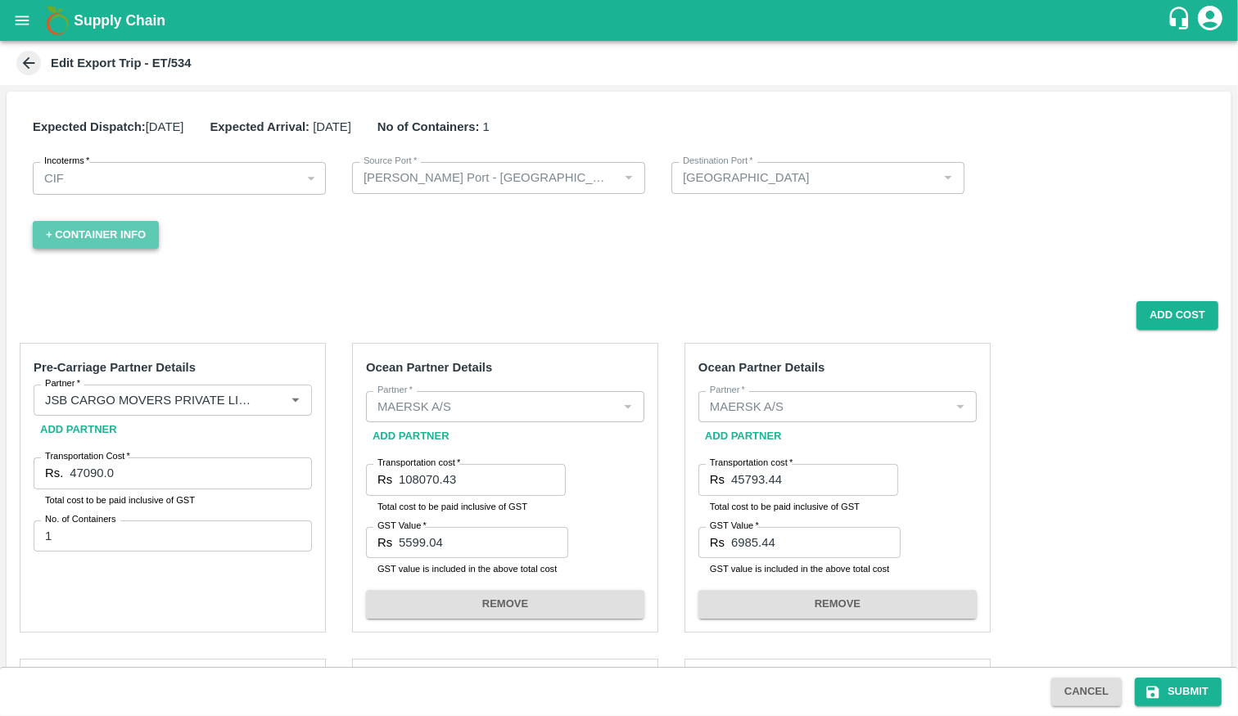
click at [81, 242] on button "+ Container Info" at bounding box center [96, 235] width 126 height 29
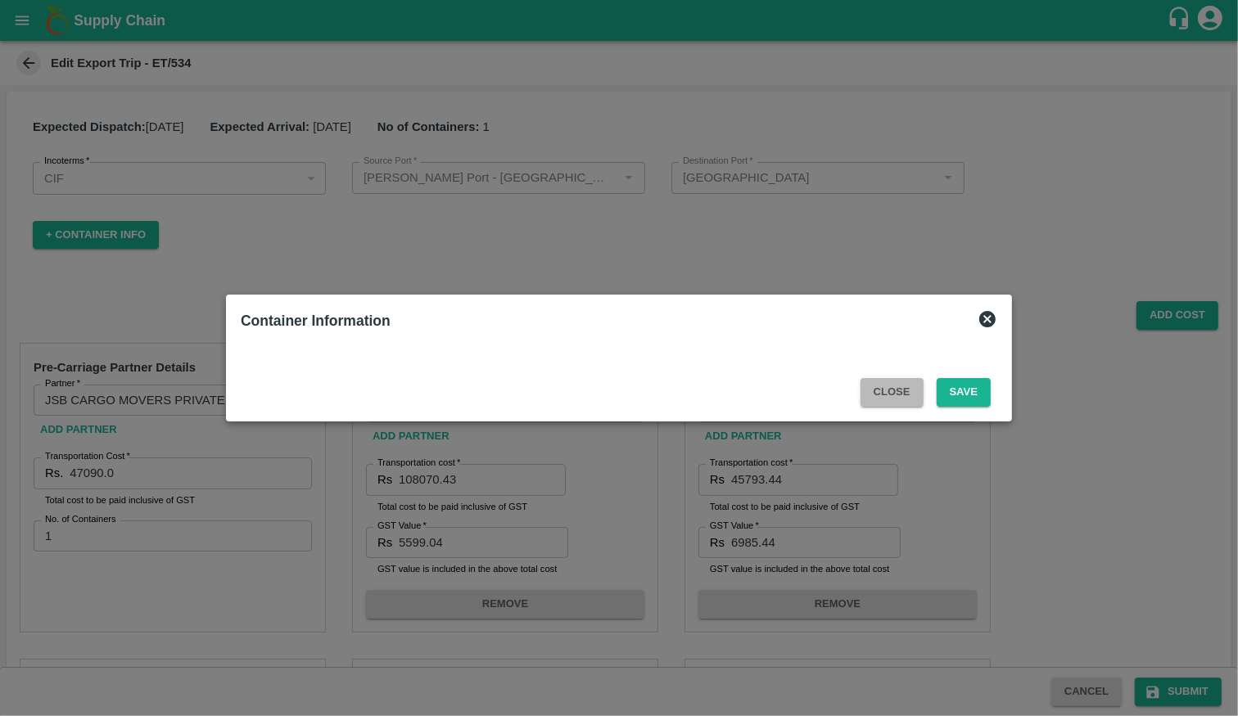
click at [884, 389] on button "Close" at bounding box center [892, 392] width 63 height 29
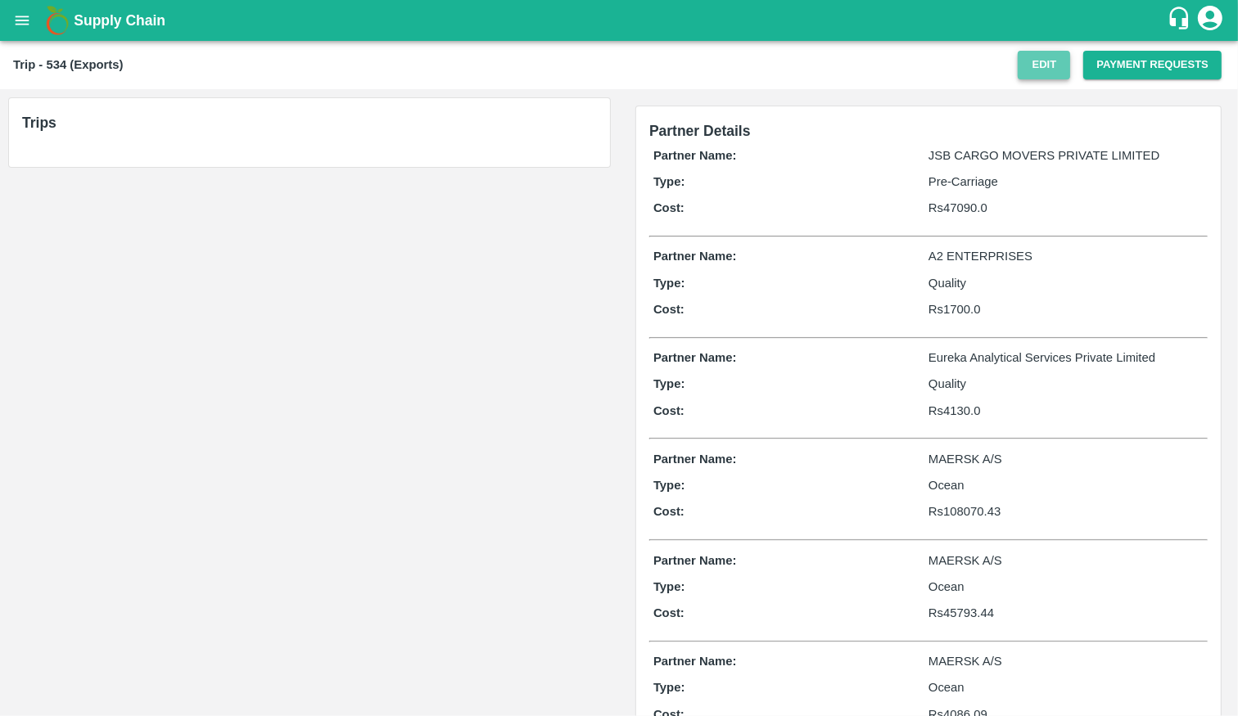
click at [1047, 67] on button "Edit" at bounding box center [1044, 65] width 52 height 29
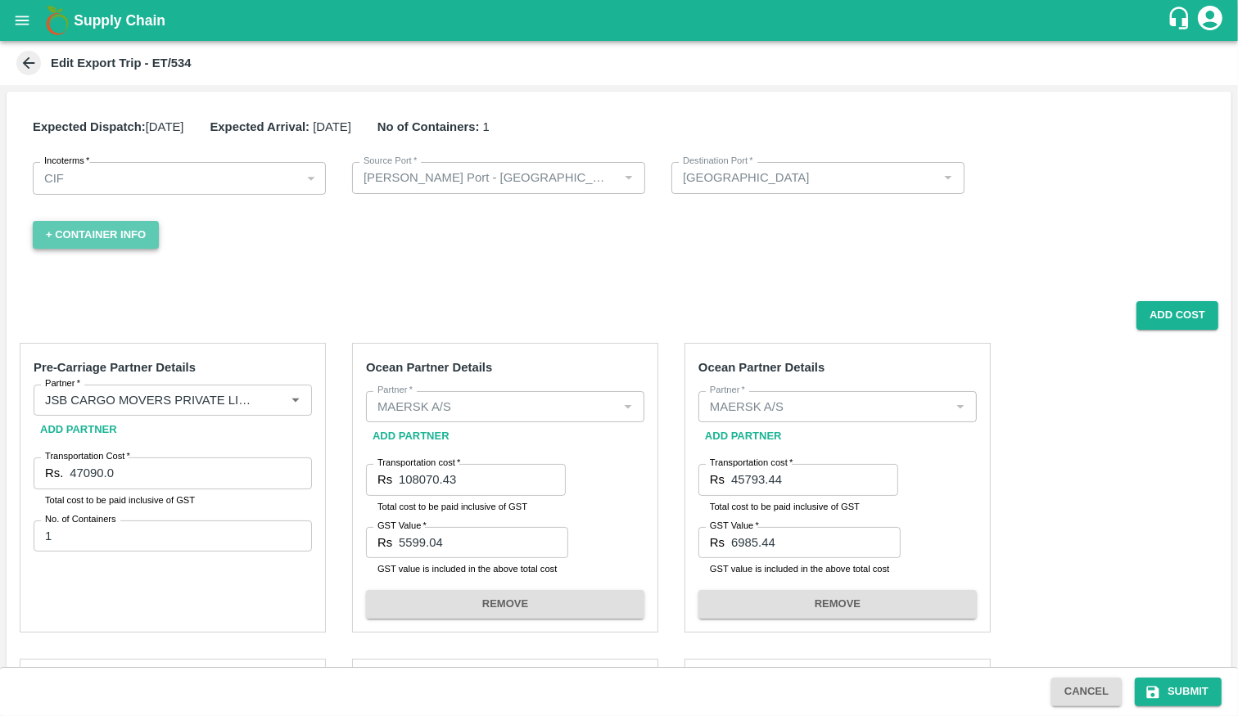
click at [117, 238] on button "+ Container Info" at bounding box center [96, 235] width 126 height 29
